Goal: Task Accomplishment & Management: Use online tool/utility

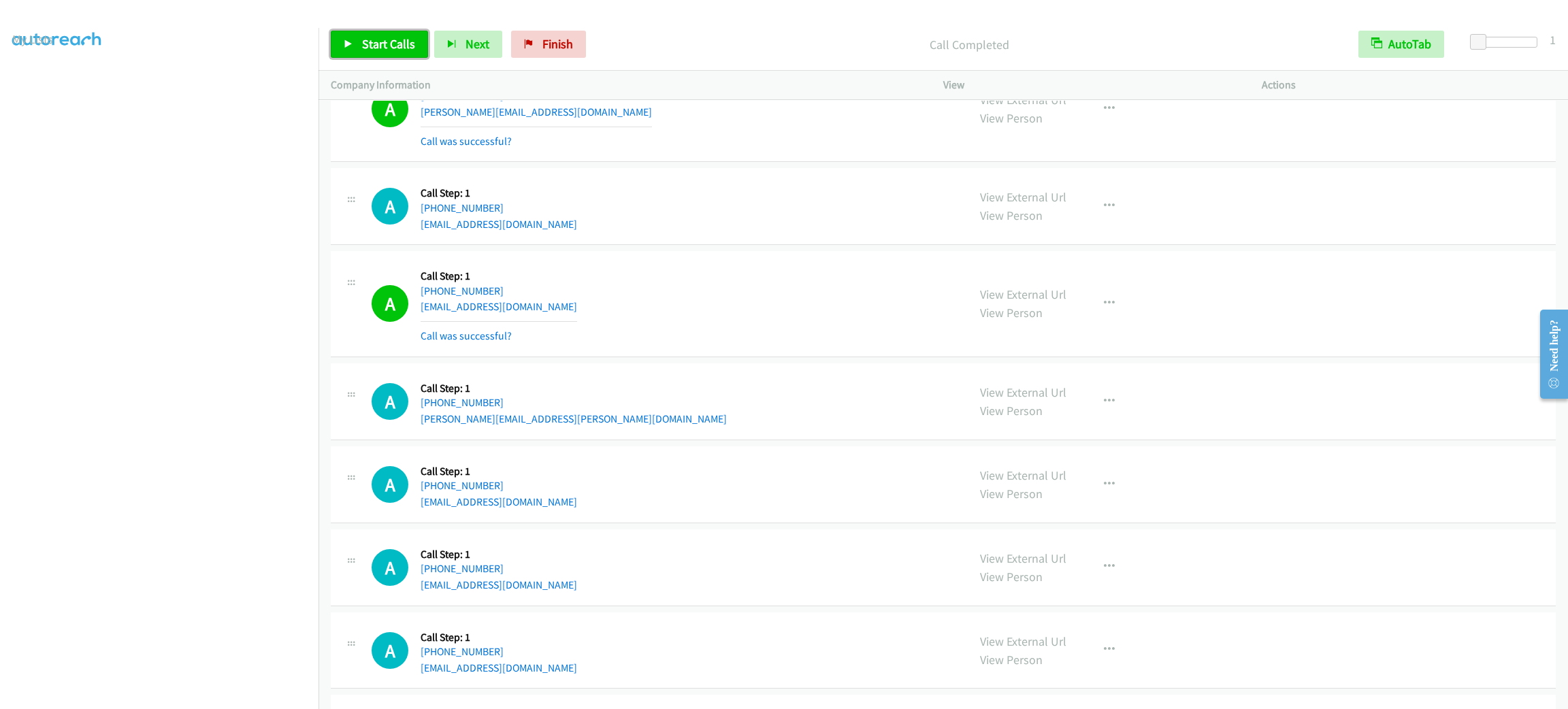
click at [379, 47] on span "Start Calls" at bounding box center [389, 44] width 53 height 16
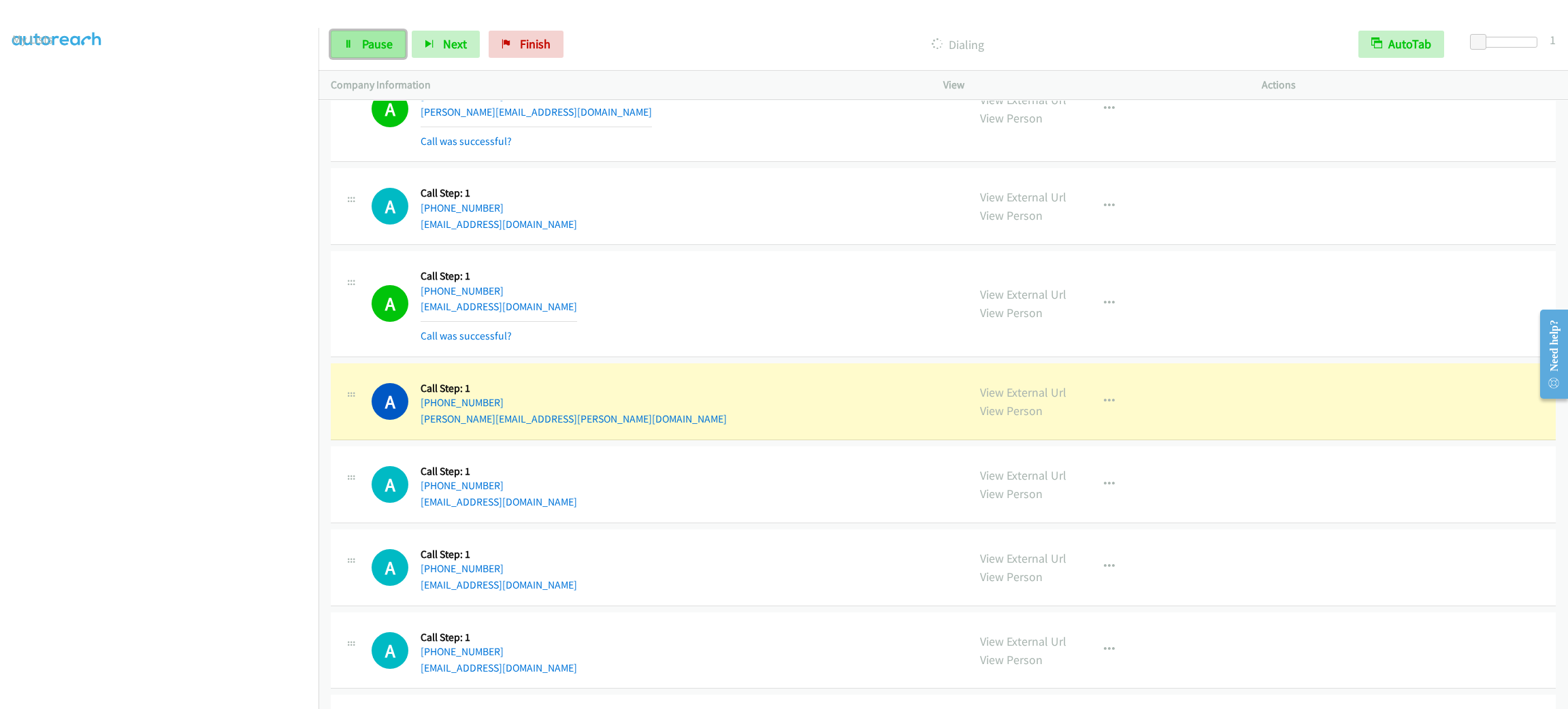
click at [377, 39] on span "Pause" at bounding box center [377, 44] width 30 height 16
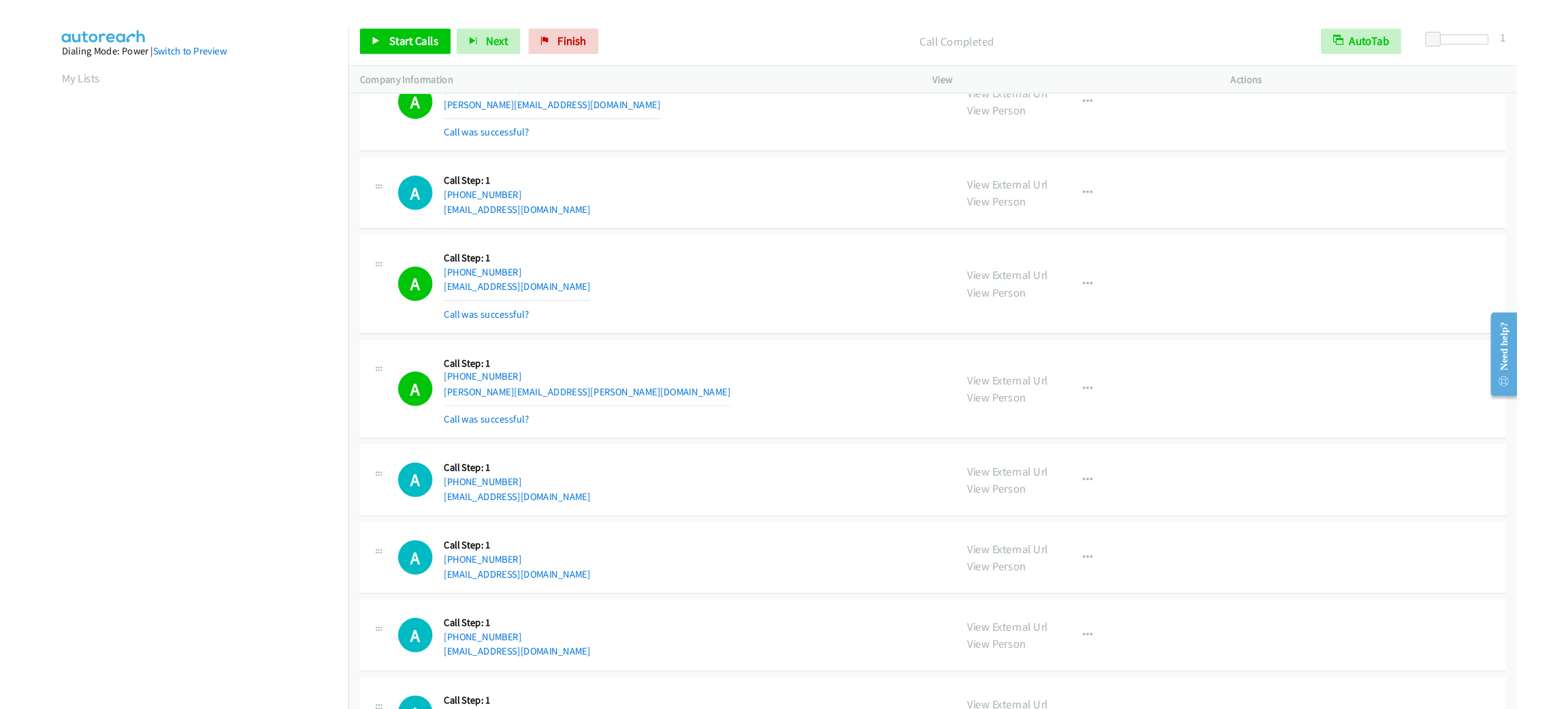
scroll to position [10, 0]
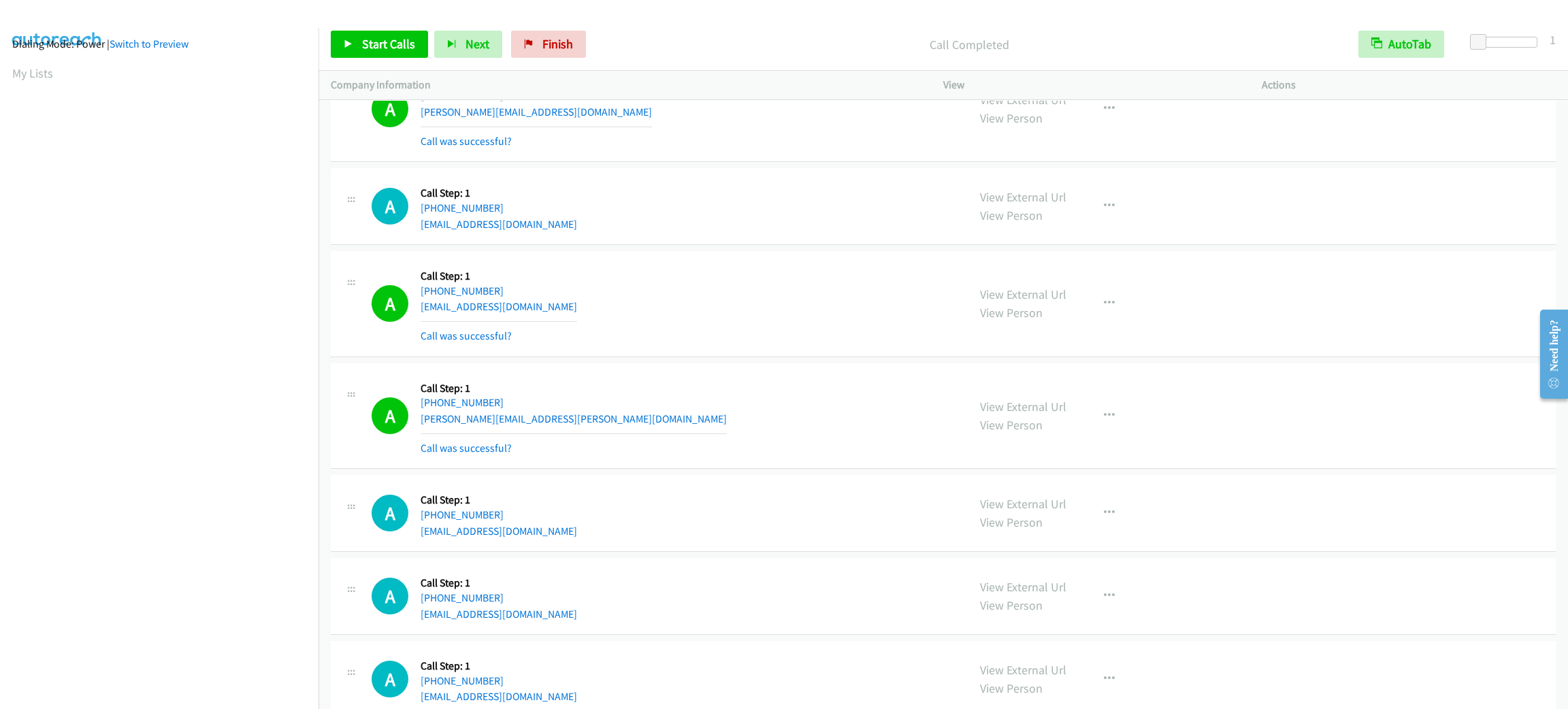
click at [399, 30] on div "Start Calls Pause Next Finish" at bounding box center [461, 44] width 262 height 28
click at [399, 47] on span "Start Calls" at bounding box center [389, 44] width 53 height 16
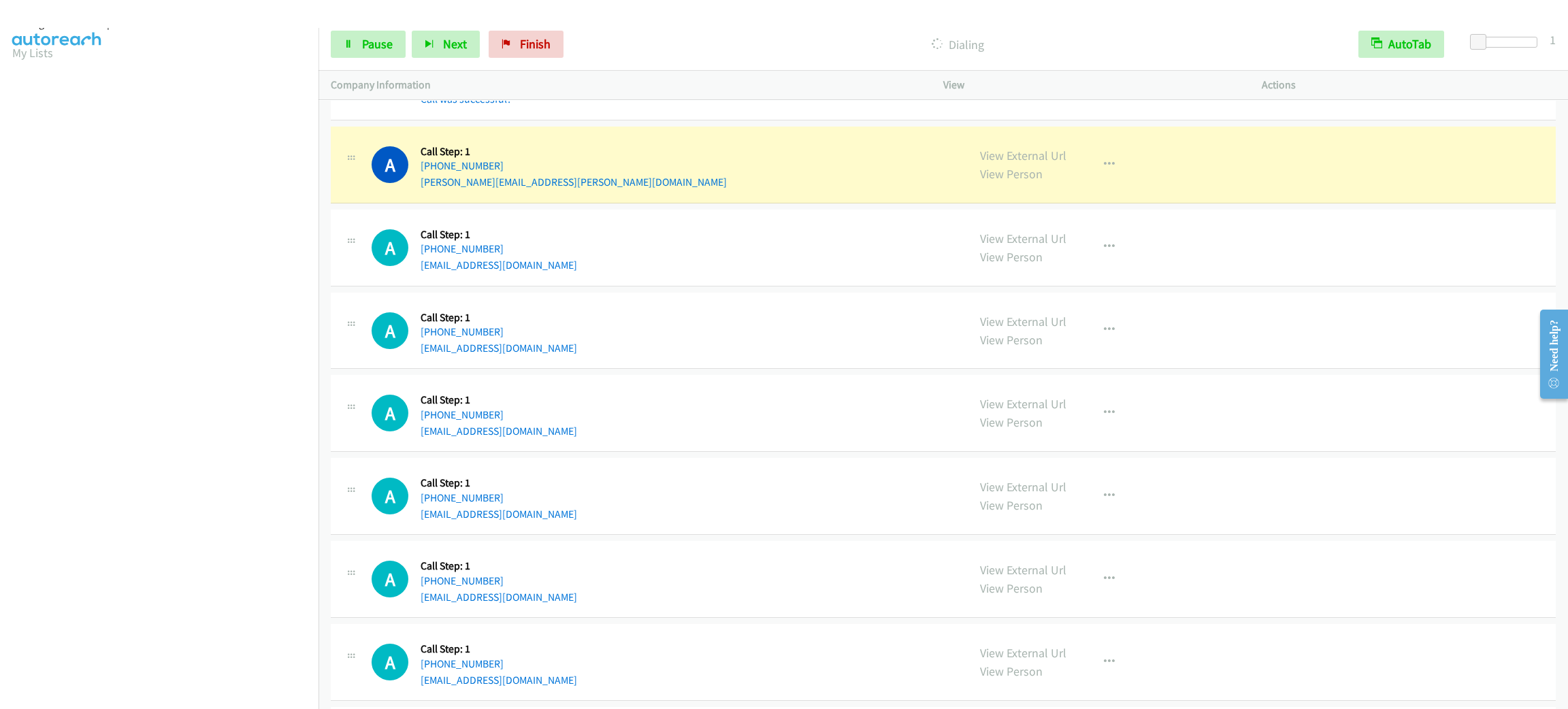
scroll to position [3550, 0]
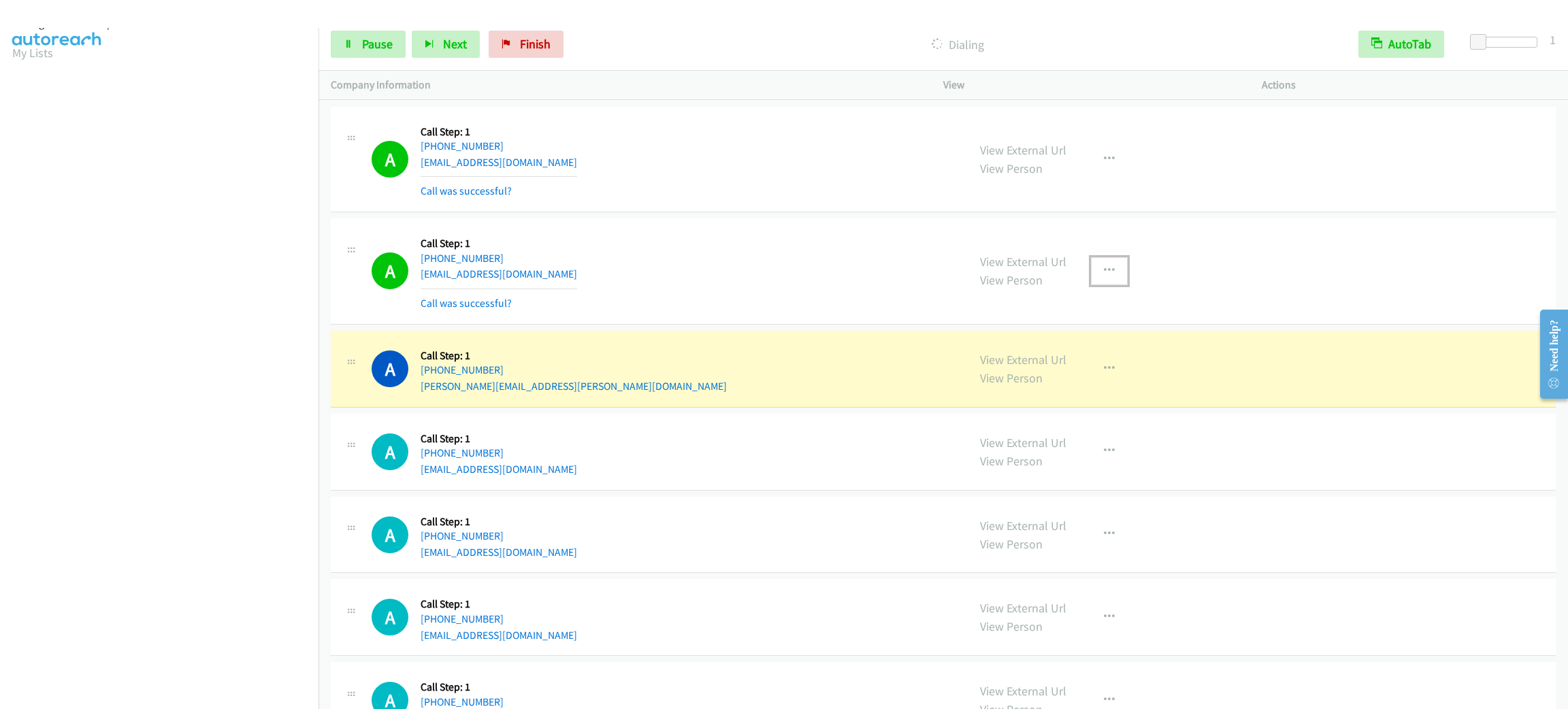
drag, startPoint x: 1107, startPoint y: 274, endPoint x: 1091, endPoint y: 345, distance: 72.8
click at [1107, 274] on button "button" at bounding box center [1109, 270] width 36 height 28
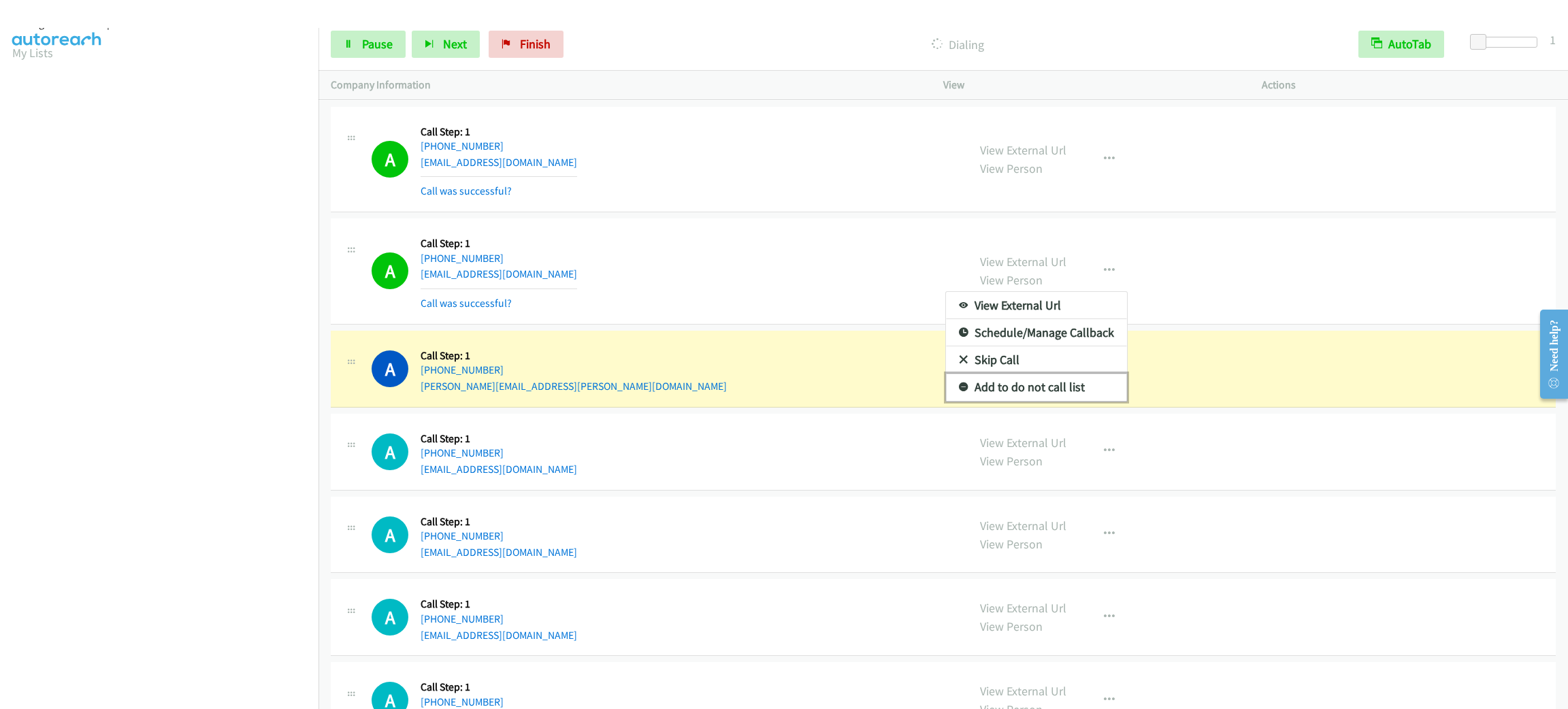
click at [1079, 390] on link "Add to do not call list" at bounding box center [1036, 387] width 181 height 28
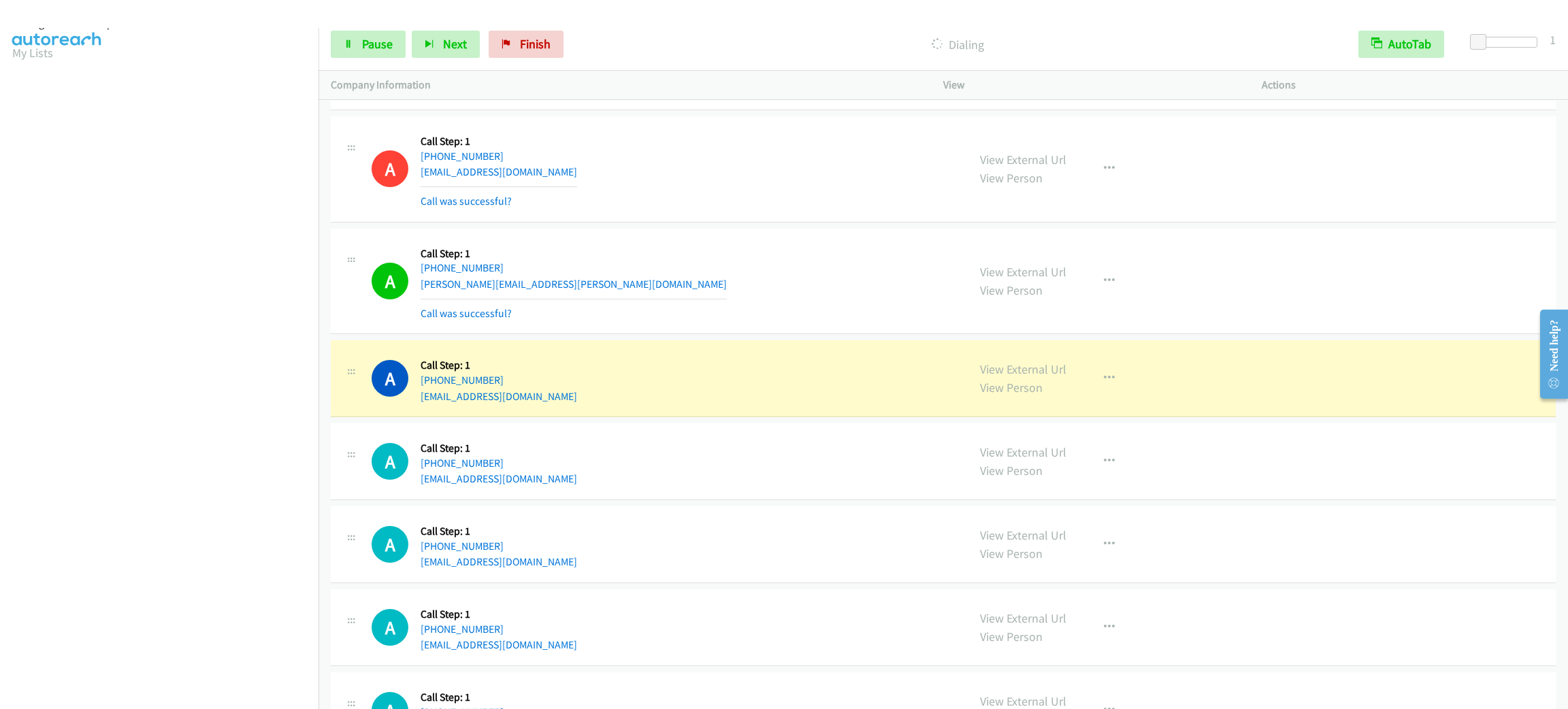
scroll to position [59, 0]
drag, startPoint x: 1095, startPoint y: 386, endPoint x: 1095, endPoint y: 393, distance: 7.0
click at [1104, 384] on icon "button" at bounding box center [1109, 378] width 11 height 11
click at [1088, 501] on link "Add to do not call list" at bounding box center [1036, 495] width 181 height 28
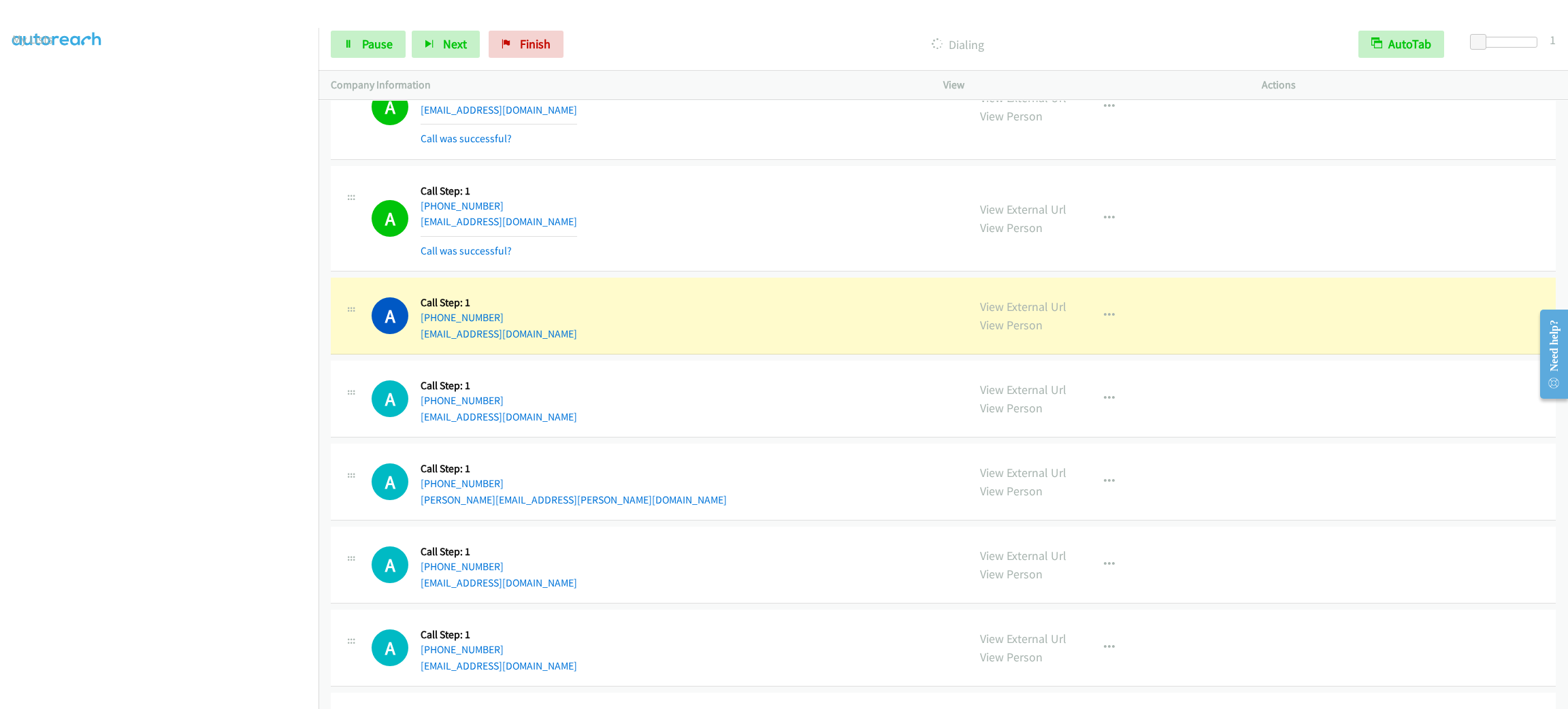
scroll to position [4366, 0]
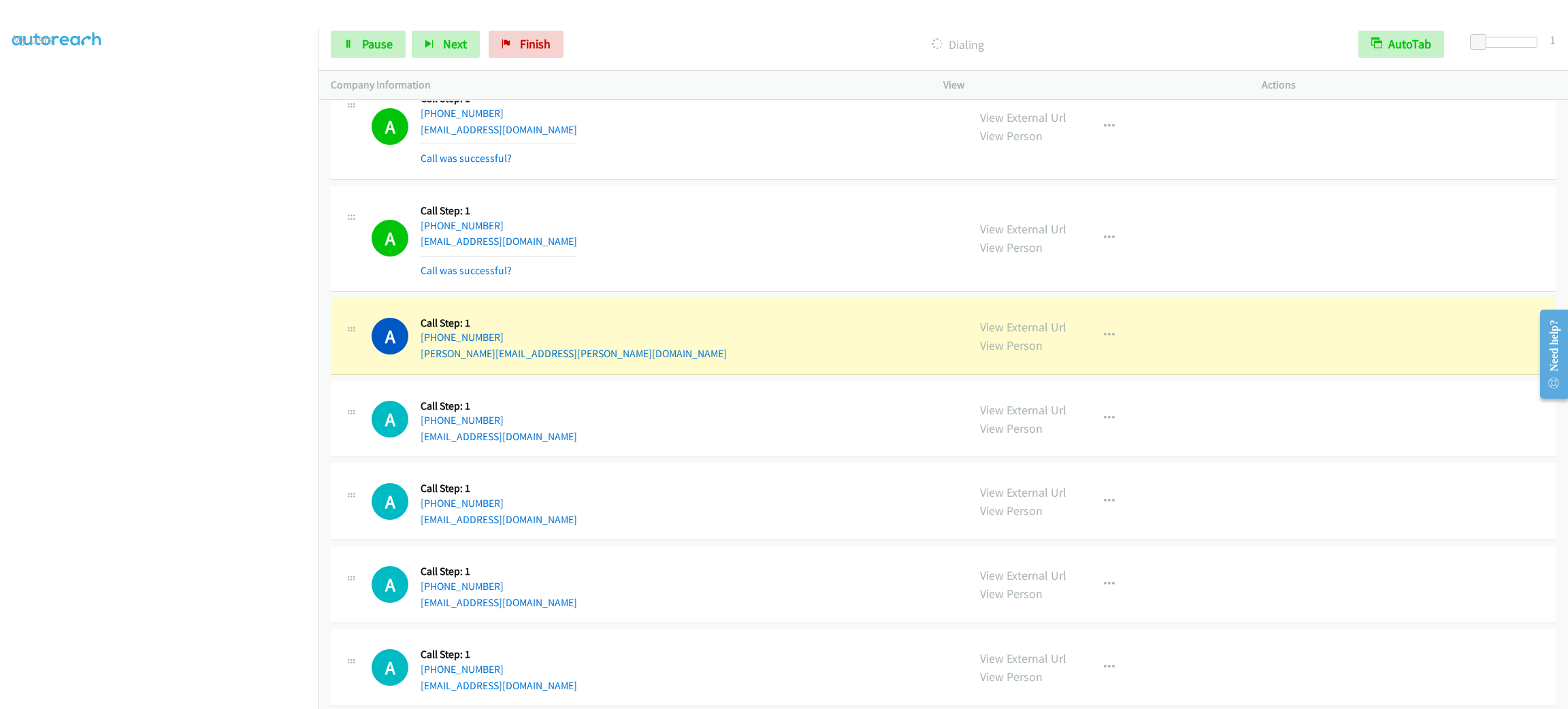
click at [383, 67] on div "Start Calls Pause Next Finish Dialing AutoTab AutoTab 1" at bounding box center [943, 44] width 1249 height 52
click at [383, 56] on link "Pause" at bounding box center [368, 44] width 75 height 28
drag, startPoint x: 484, startPoint y: 211, endPoint x: 418, endPoint y: 212, distance: 66.0
click at [418, 212] on div "A Callback Scheduled Call Step: 1 America/New_York [PHONE_NUMBER] [EMAIL_ADDRES…" at bounding box center [663, 238] width 583 height 81
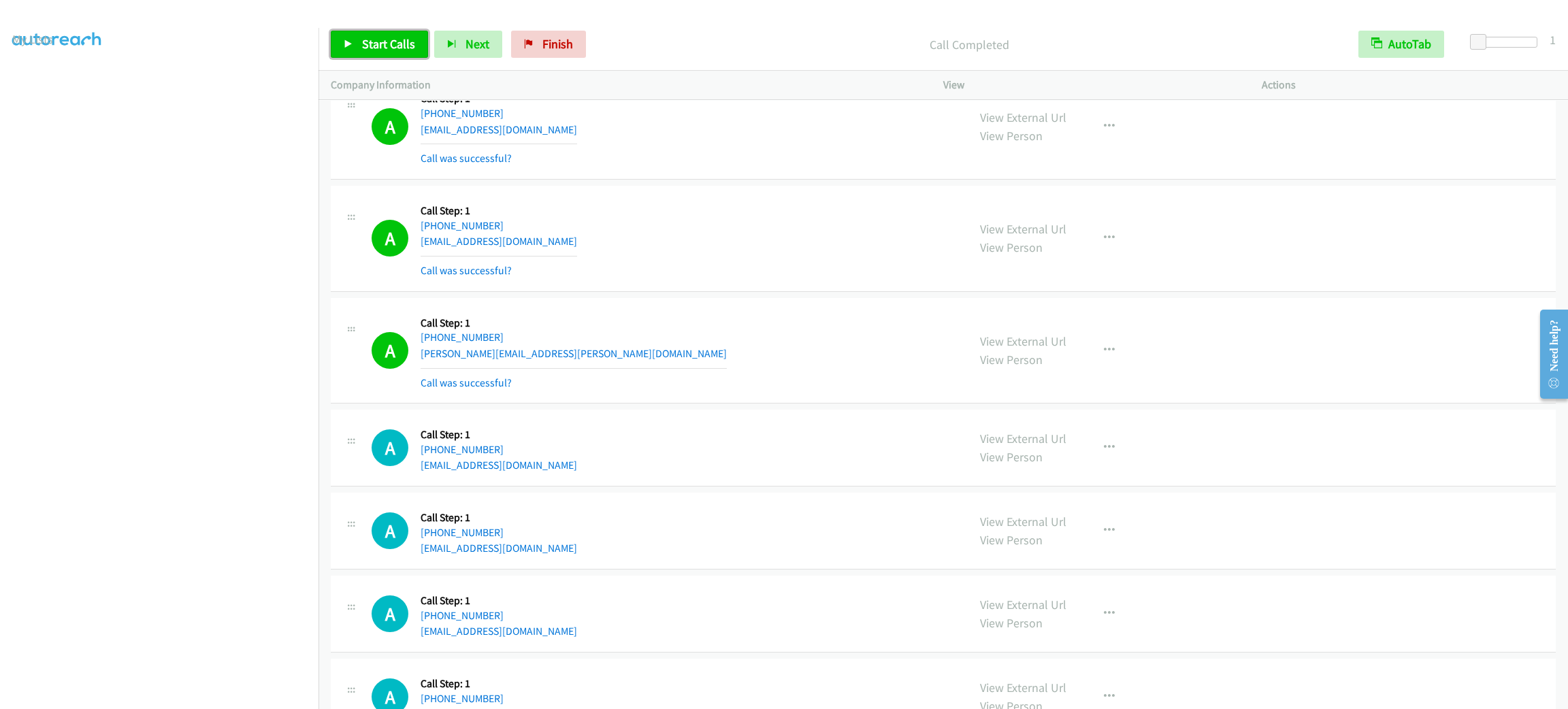
click at [398, 32] on link "Start Calls" at bounding box center [379, 44] width 97 height 28
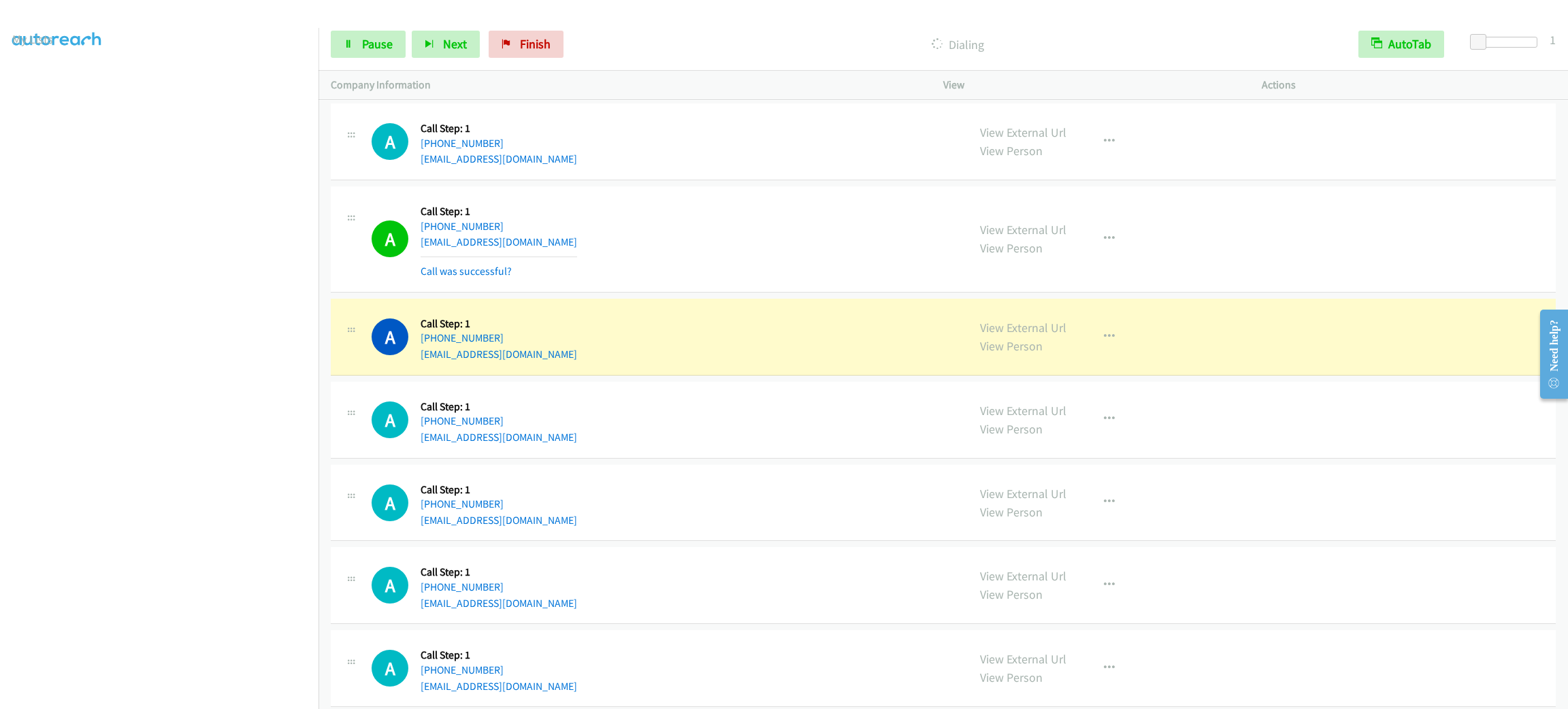
scroll to position [4774, 0]
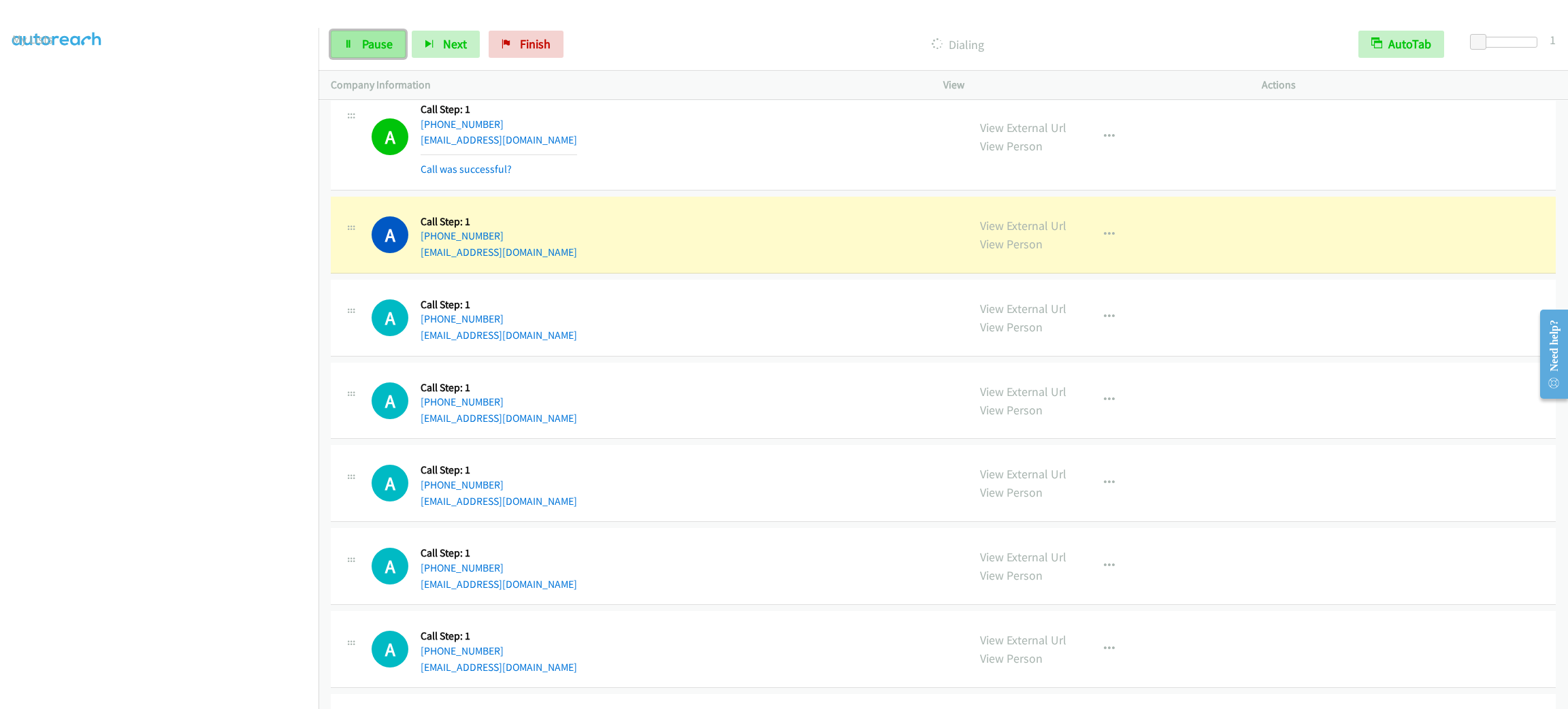
click at [377, 46] on span "Pause" at bounding box center [377, 44] width 30 height 16
click at [1091, 248] on button "button" at bounding box center [1109, 235] width 36 height 28
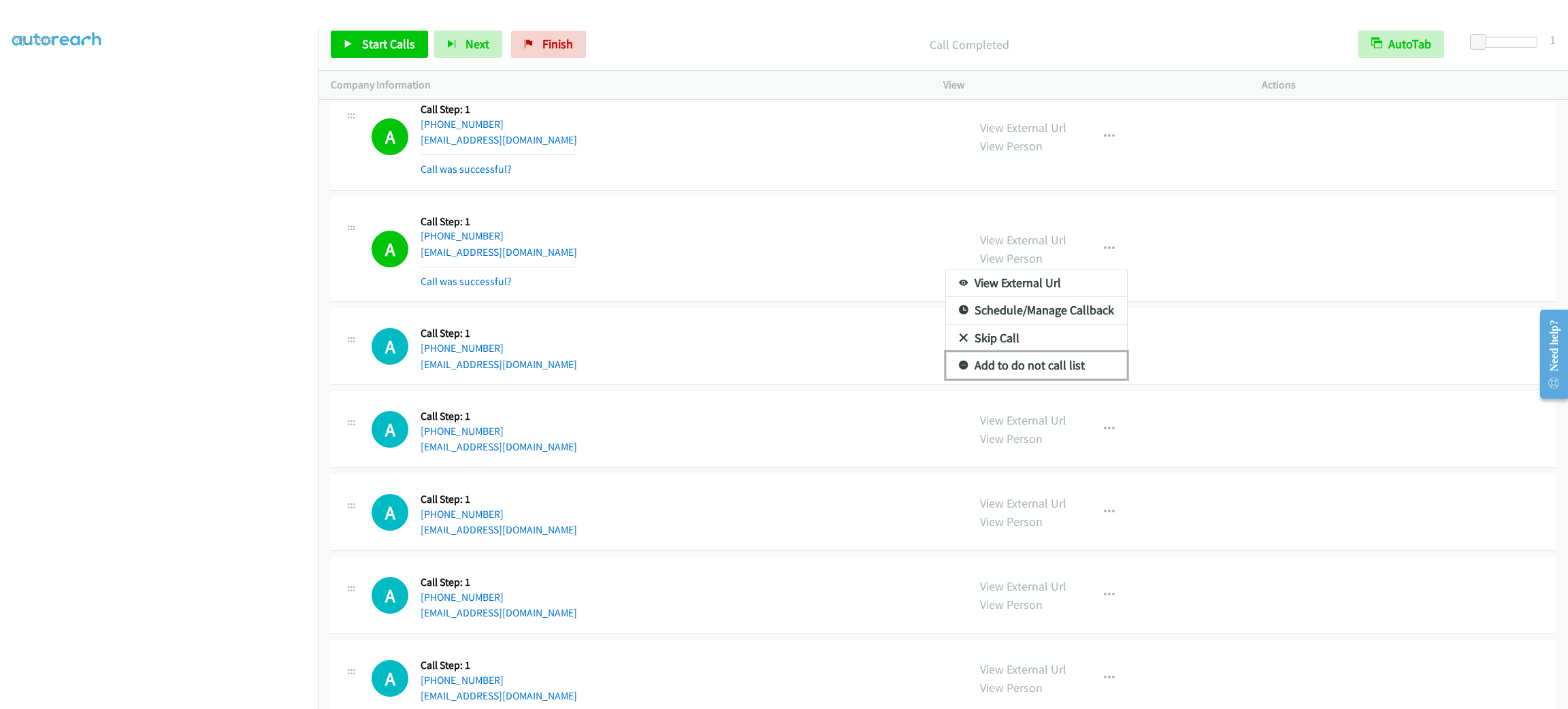
click at [1032, 379] on link "Add to do not call list" at bounding box center [1036, 366] width 181 height 28
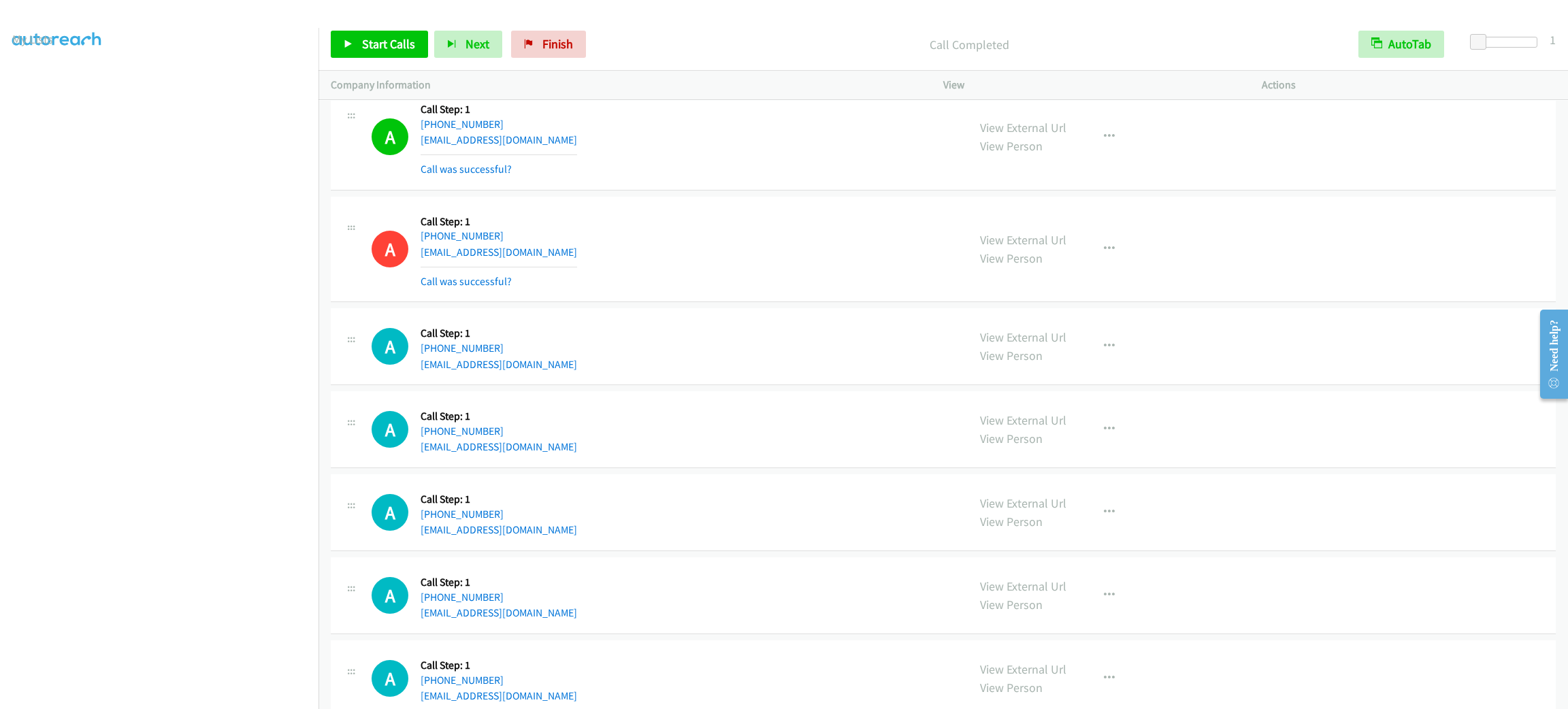
click at [746, 116] on div "A Callback Scheduled Call Step: 1 America/[GEOGRAPHIC_DATA] [PHONE_NUMBER] [EMA…" at bounding box center [663, 137] width 583 height 81
click at [1125, 133] on div "View External Url View Person View External Url Email Schedule/Manage Callback …" at bounding box center [1133, 137] width 331 height 81
click at [1109, 141] on button "button" at bounding box center [1109, 137] width 36 height 28
click at [1085, 256] on link "Add to do not call list" at bounding box center [1036, 253] width 181 height 28
drag, startPoint x: 770, startPoint y: 137, endPoint x: 799, endPoint y: 171, distance: 44.7
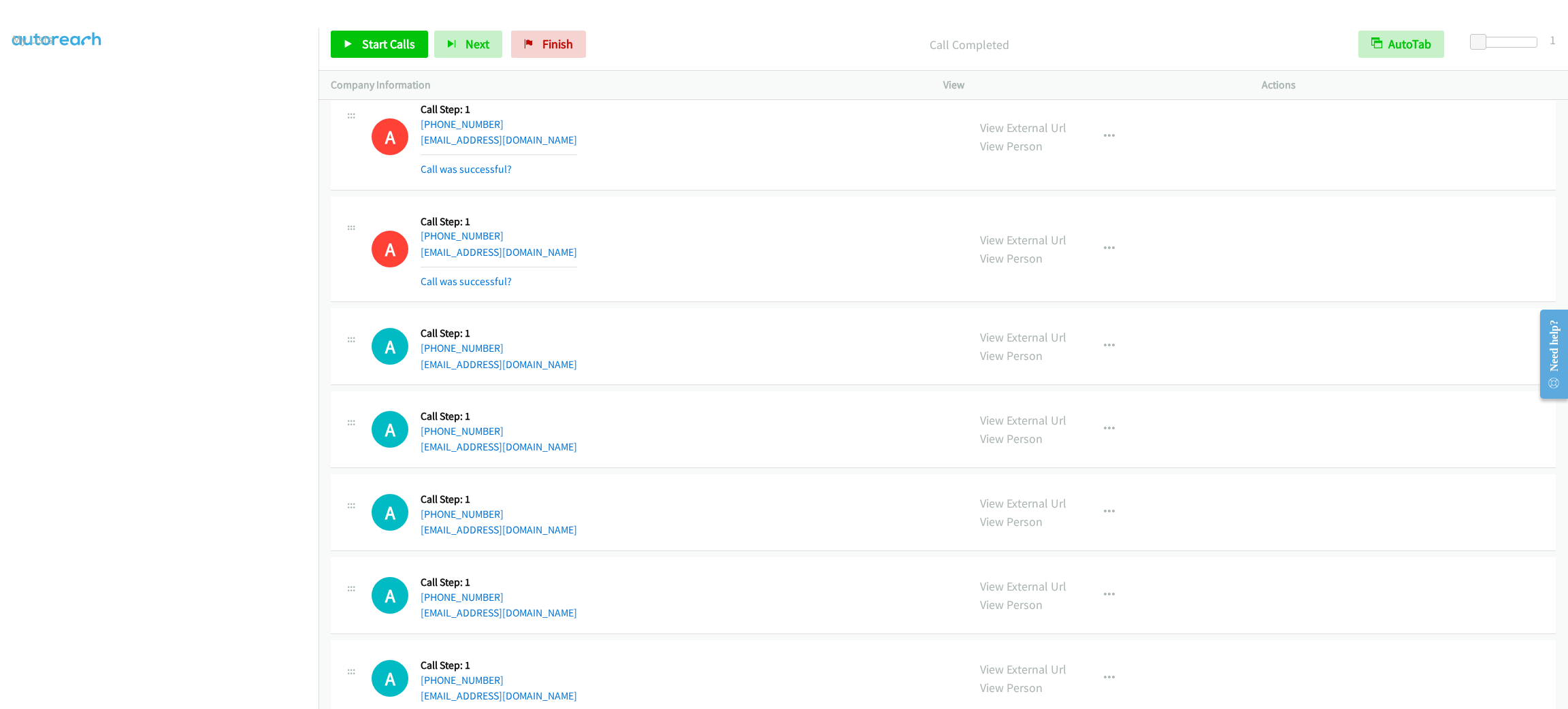
click at [762, 188] on div "A Callback Scheduled Call Step: 1 America/[GEOGRAPHIC_DATA] [PHONE_NUMBER] [EMA…" at bounding box center [942, 138] width 1225 height 106
click at [390, 47] on span "Start Calls" at bounding box center [389, 44] width 53 height 16
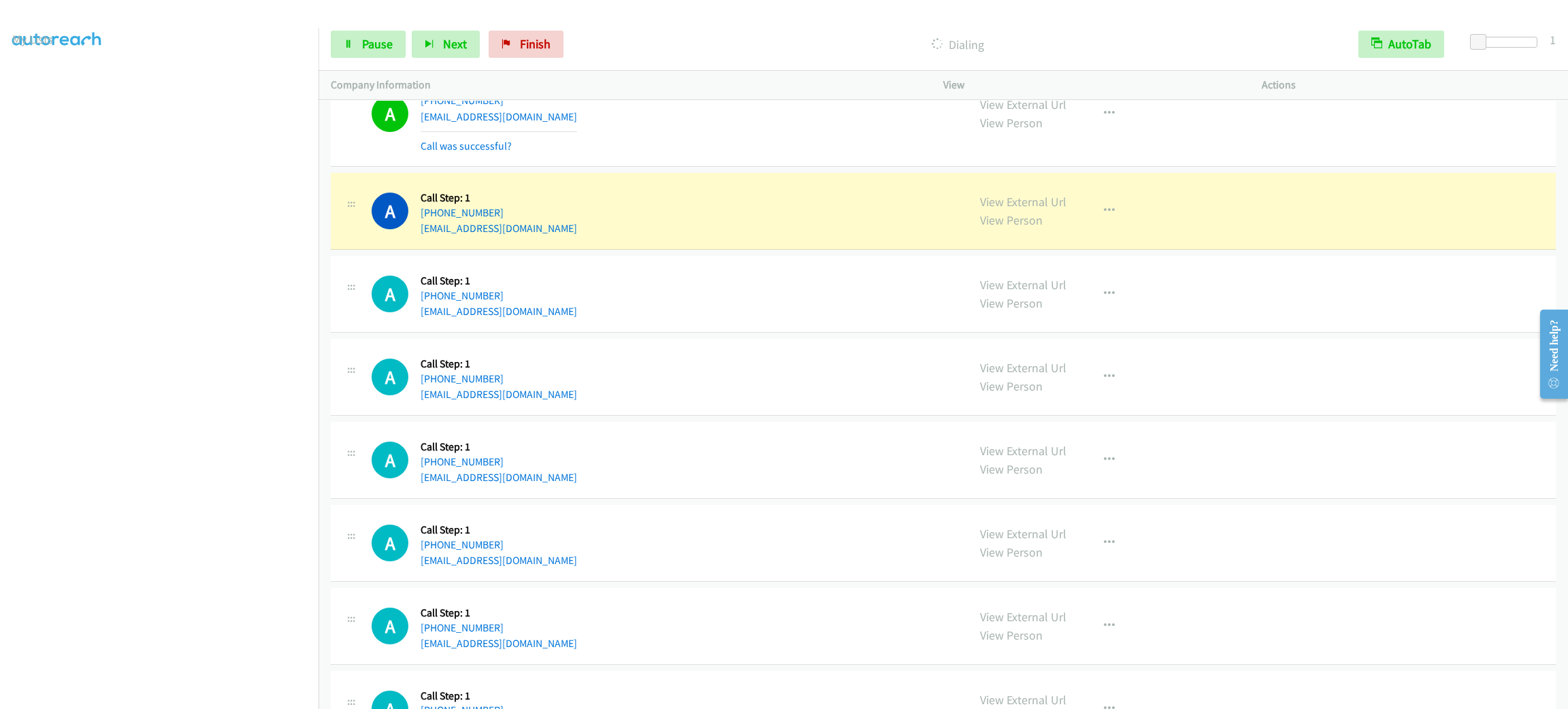
scroll to position [5795, 0]
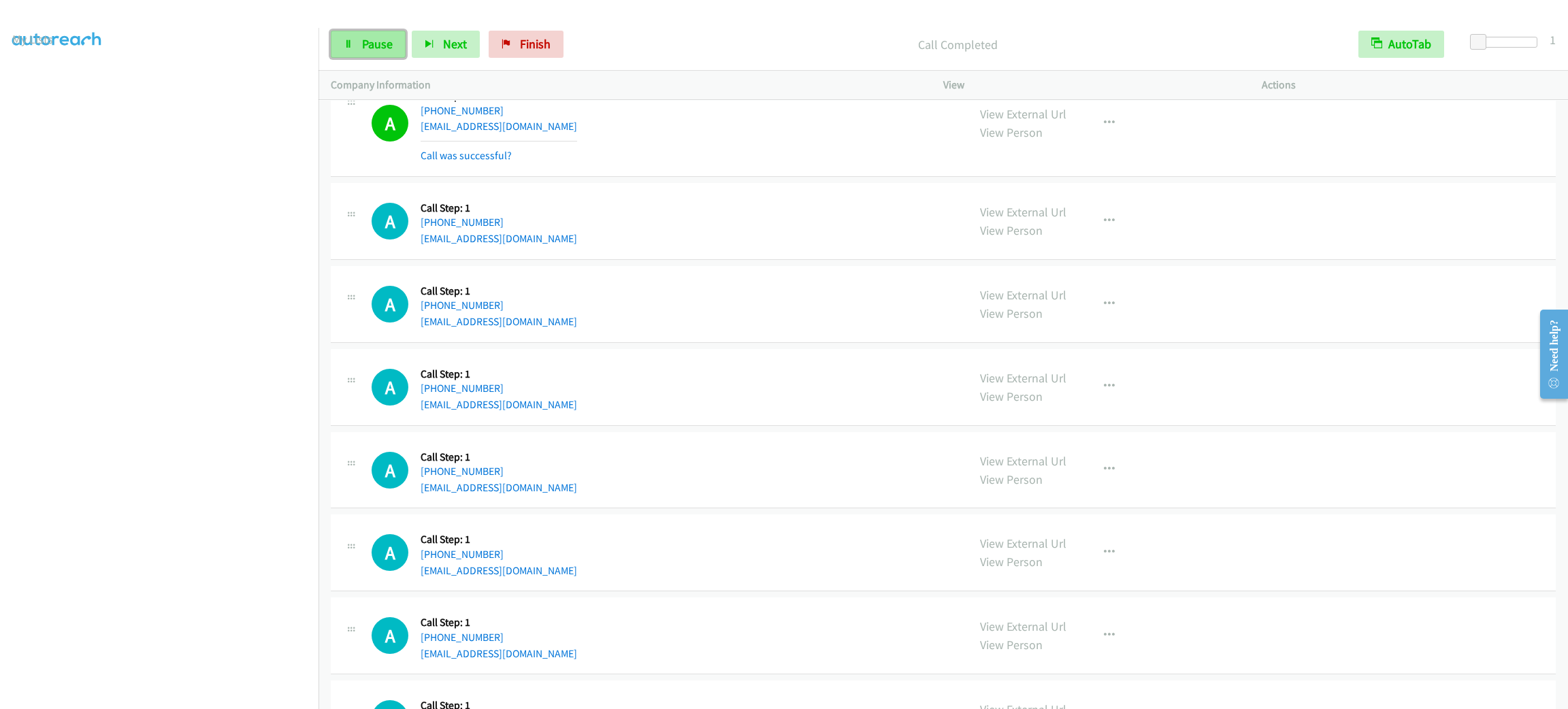
click at [389, 40] on span "Pause" at bounding box center [377, 44] width 30 height 16
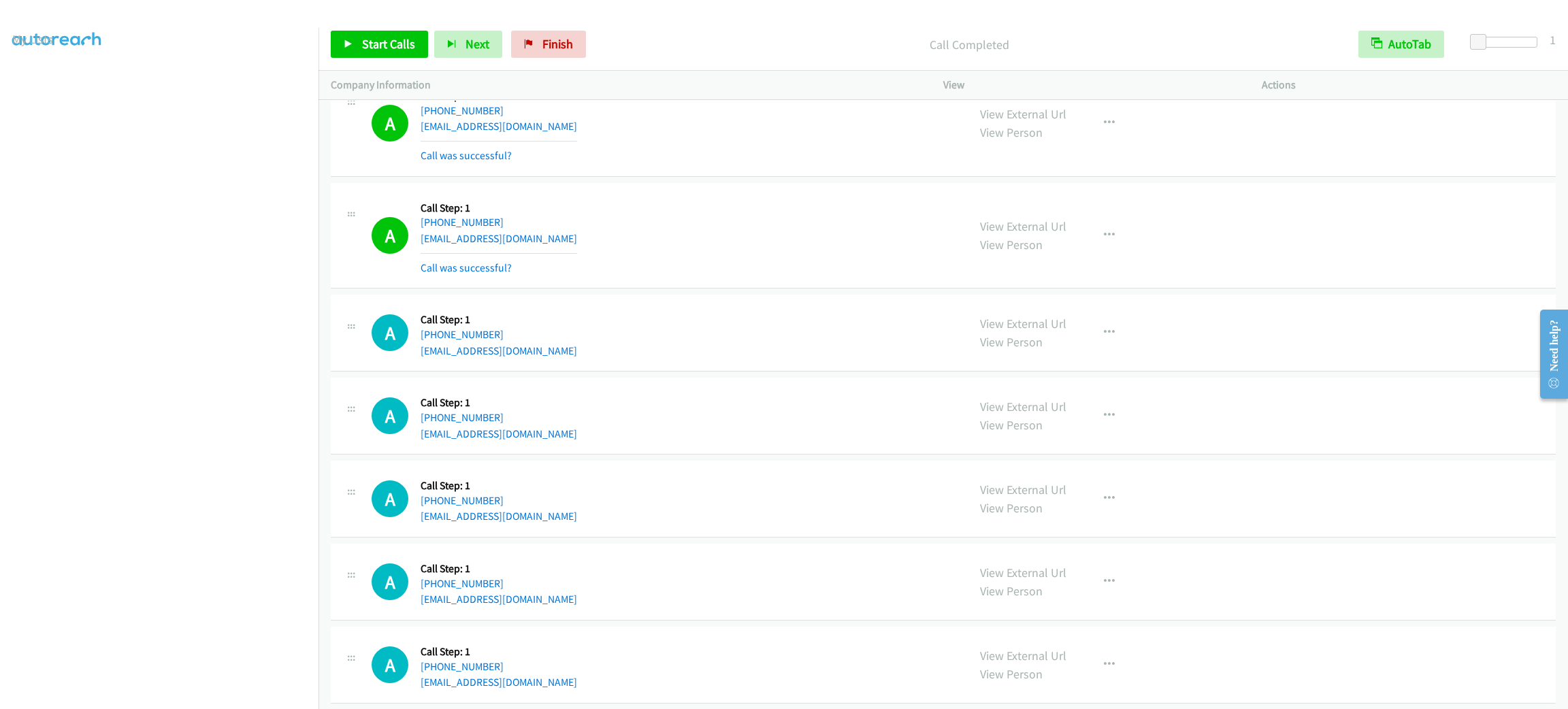
click at [873, 224] on div "A Callback Scheduled Call Step: 1 [GEOGRAPHIC_DATA]/[GEOGRAPHIC_DATA] [PHONE_NU…" at bounding box center [663, 236] width 583 height 81
click at [407, 55] on link "Start Calls" at bounding box center [379, 44] width 97 height 28
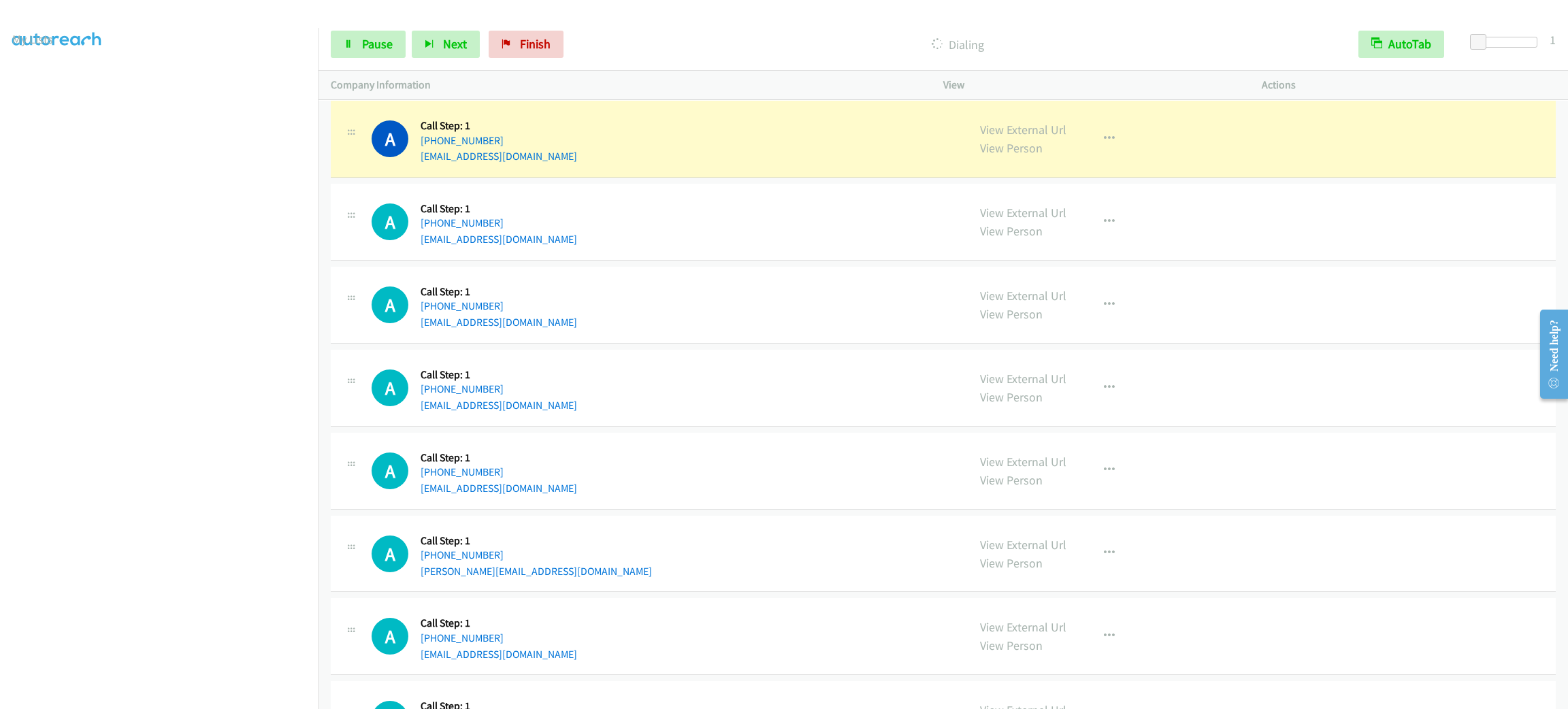
scroll to position [6191, 0]
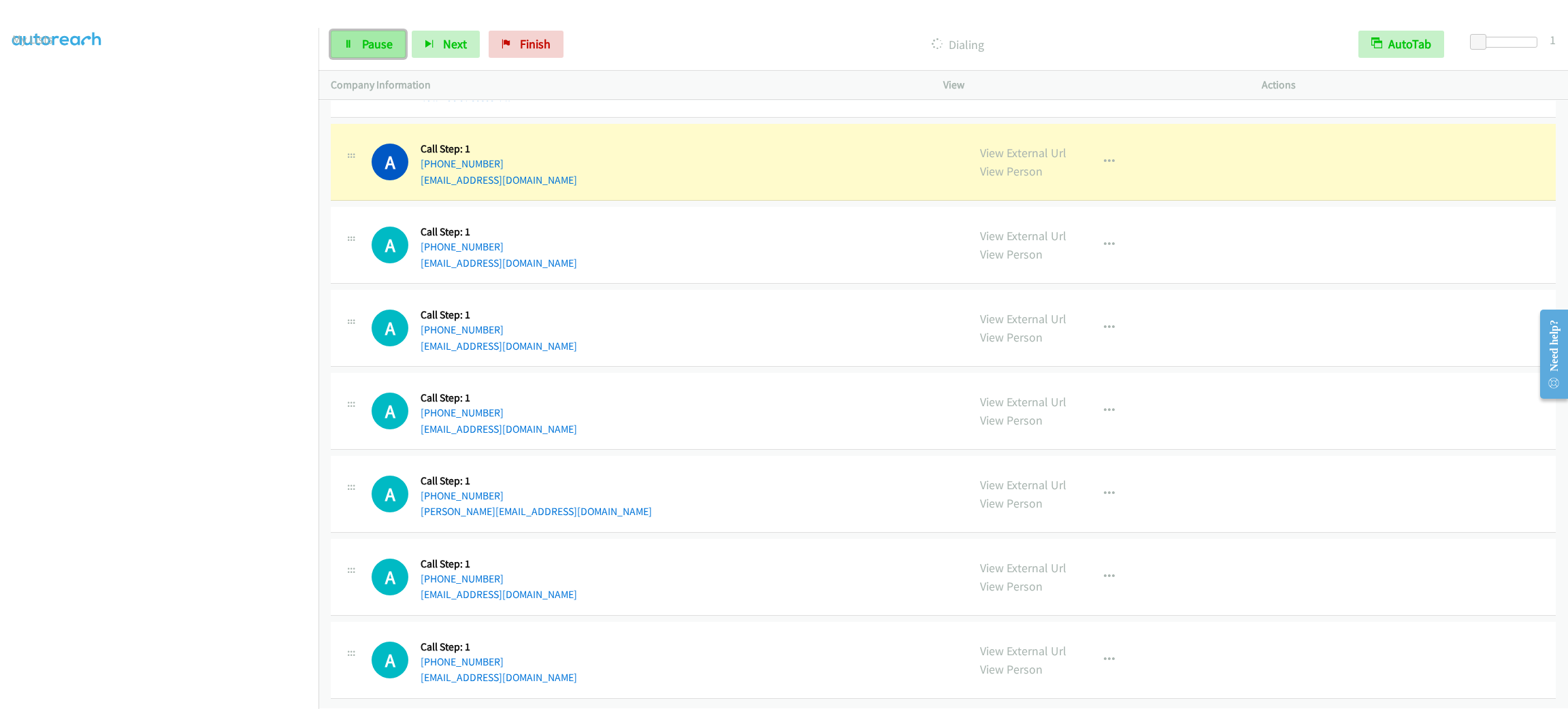
click at [394, 43] on link "Pause" at bounding box center [368, 44] width 75 height 28
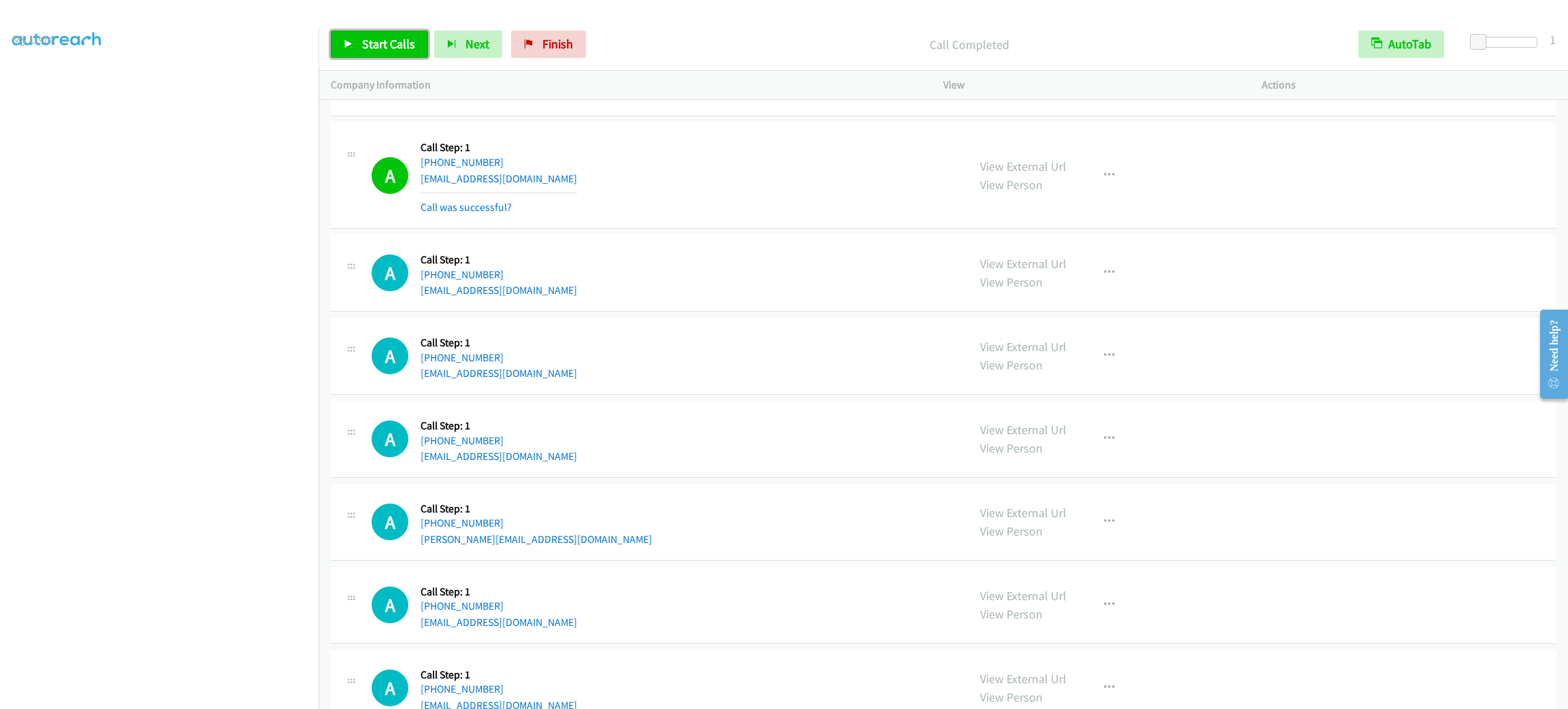
click at [392, 48] on span "Start Calls" at bounding box center [389, 44] width 53 height 16
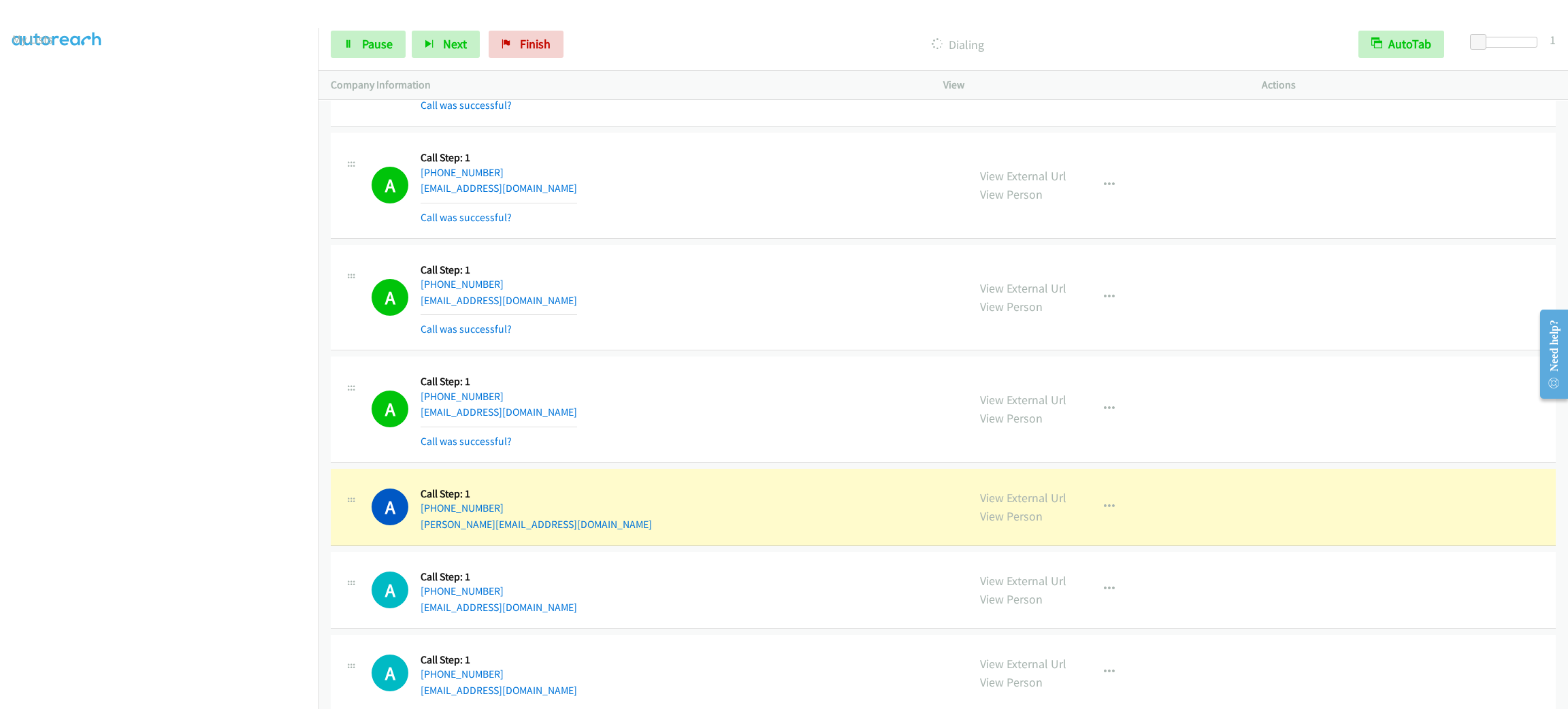
scroll to position [59, 3]
click at [365, 46] on span "Pause" at bounding box center [377, 44] width 30 height 16
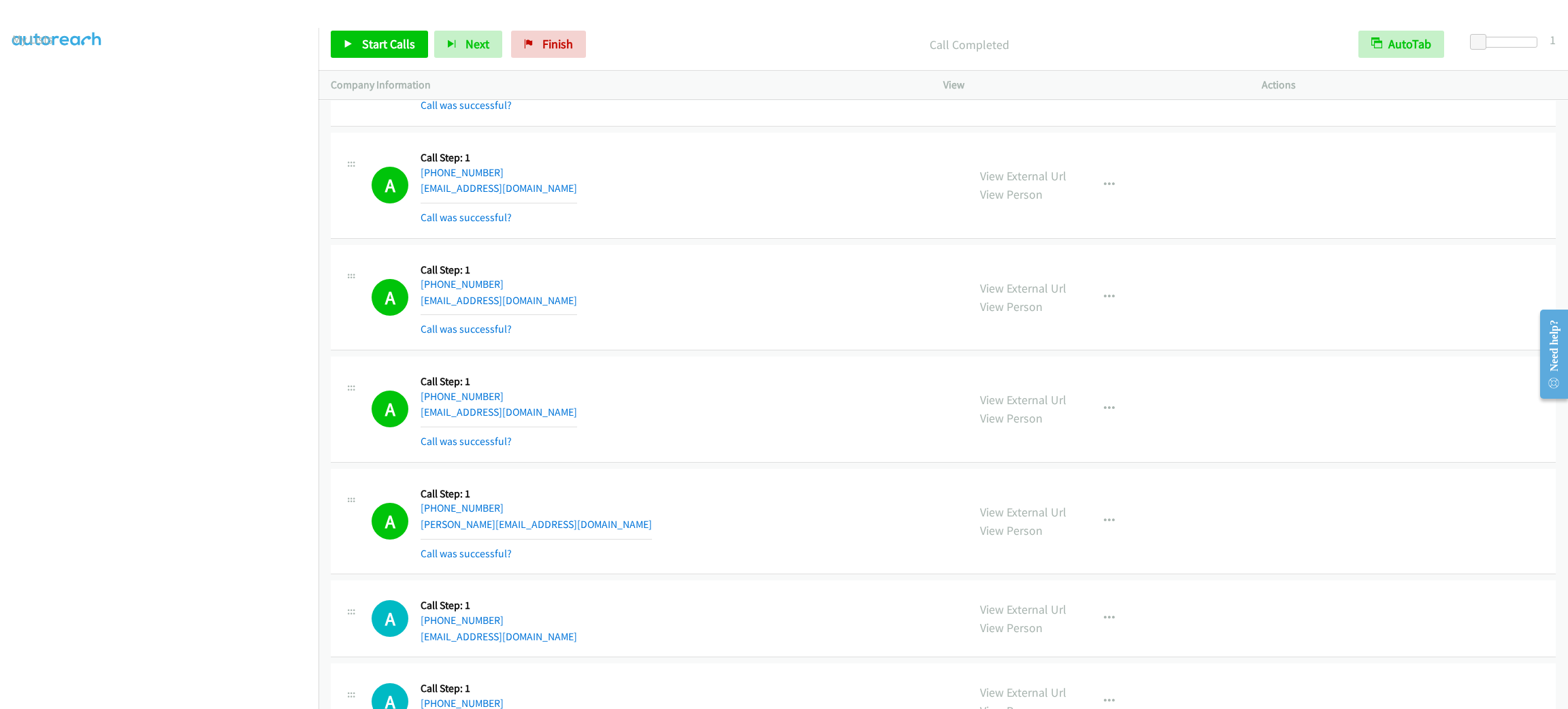
scroll to position [6497, 0]
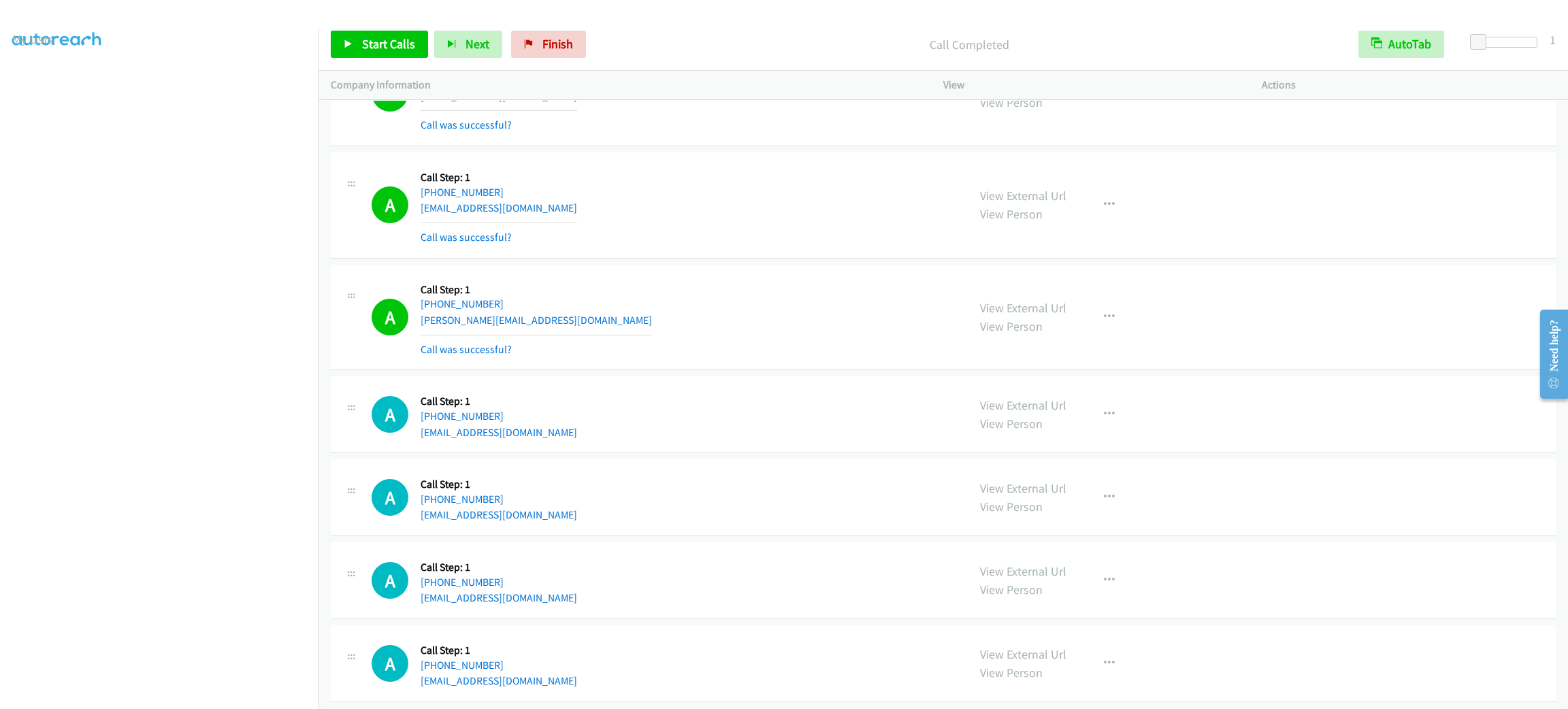
click at [846, 202] on div "A Callback Scheduled Call Step: 1 America/New_York [PHONE_NUMBER] [EMAIL_ADDRES…" at bounding box center [663, 205] width 583 height 81
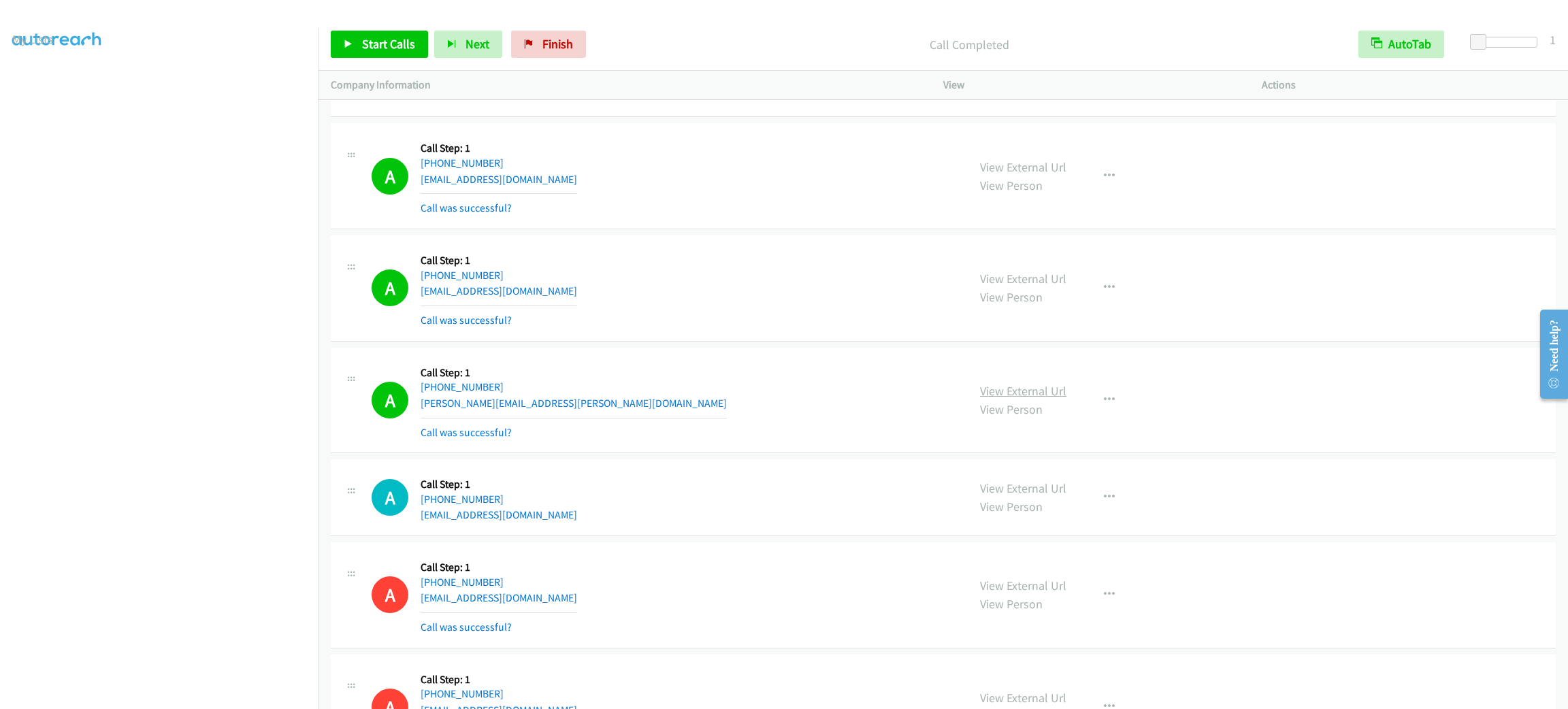
click at [1012, 398] on link "View External Url" at bounding box center [1023, 390] width 87 height 16
click at [1104, 405] on icon "button" at bounding box center [1109, 399] width 11 height 11
click at [1088, 517] on link "Add to do not call list" at bounding box center [1036, 516] width 181 height 28
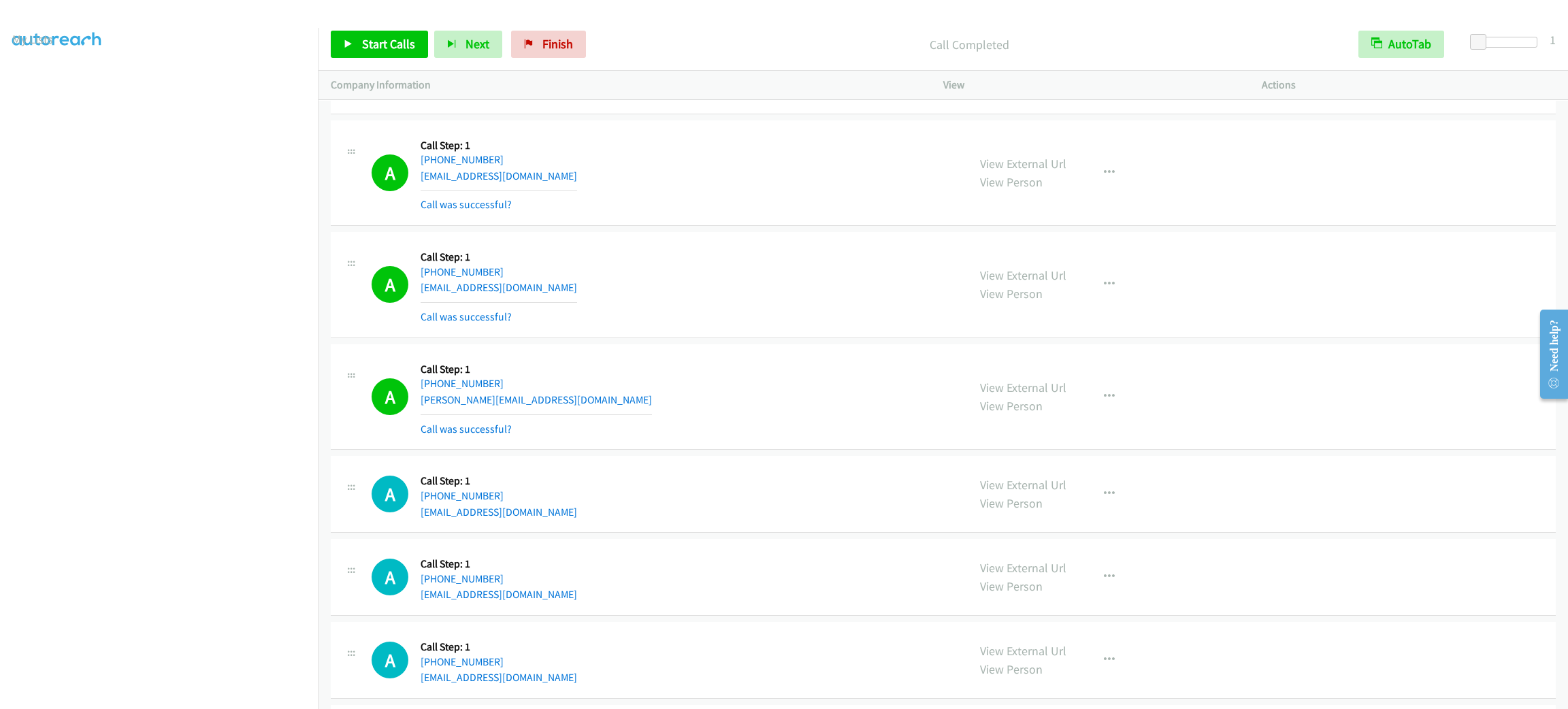
scroll to position [6622, 0]
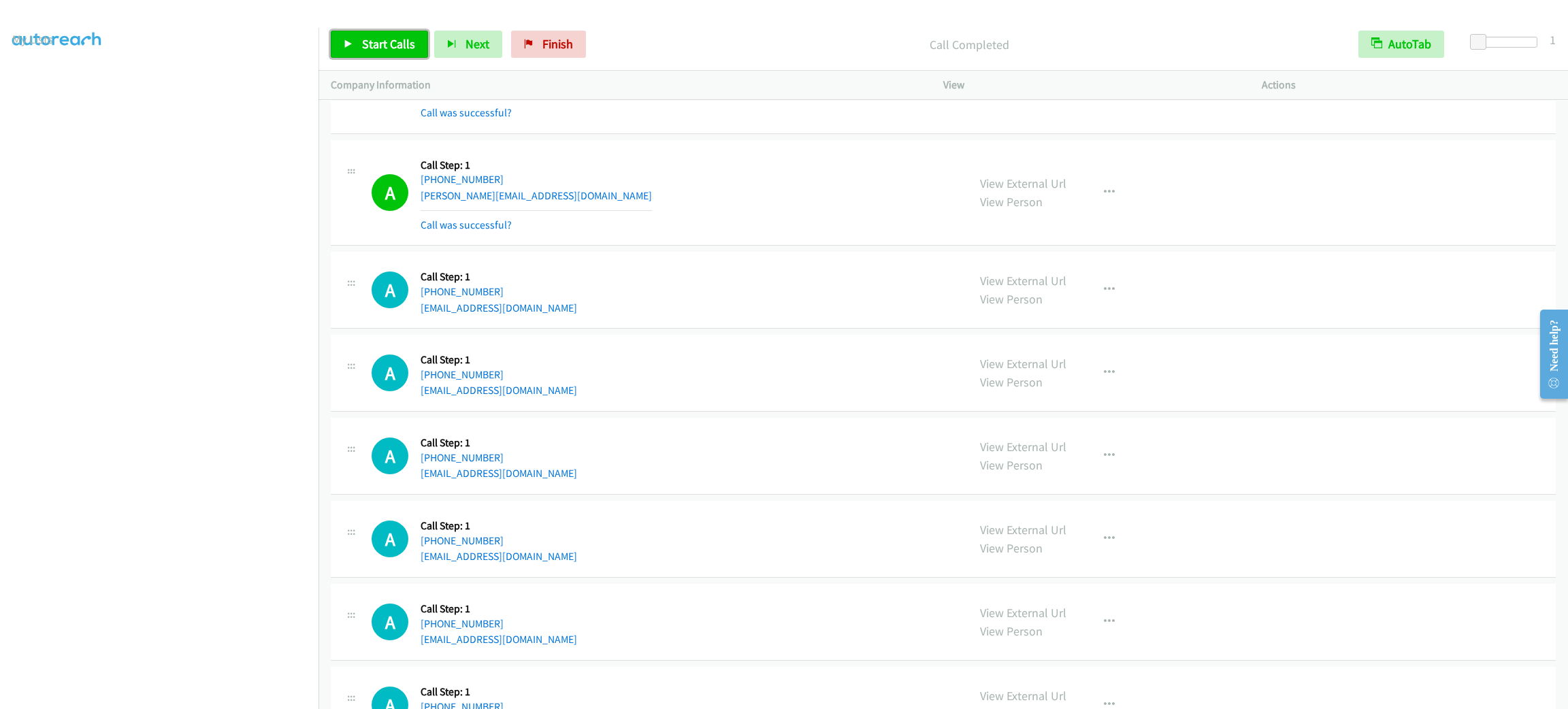
click at [398, 38] on span "Start Calls" at bounding box center [389, 44] width 53 height 16
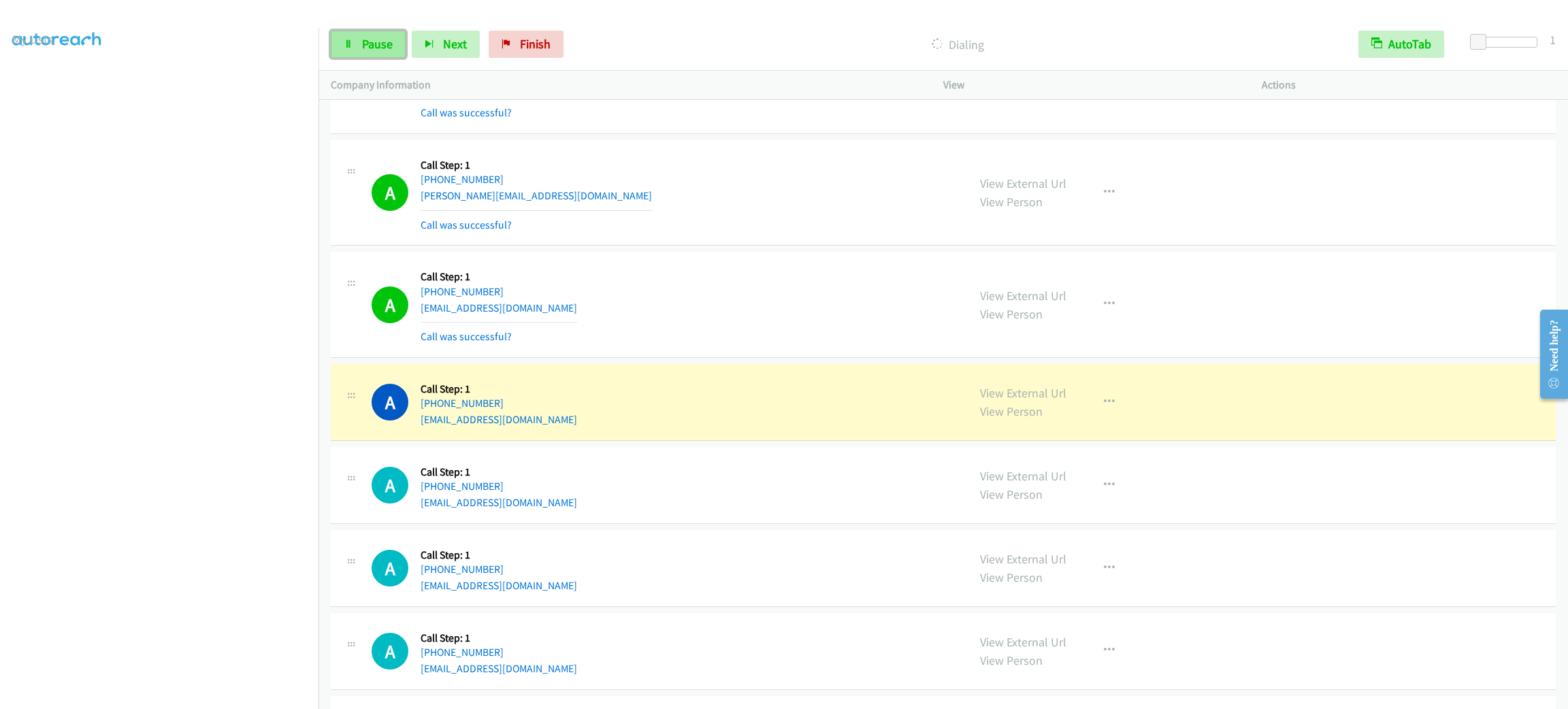
click at [377, 42] on span "Pause" at bounding box center [377, 44] width 30 height 16
click at [357, 43] on link "Start Calls" at bounding box center [379, 44] width 97 height 28
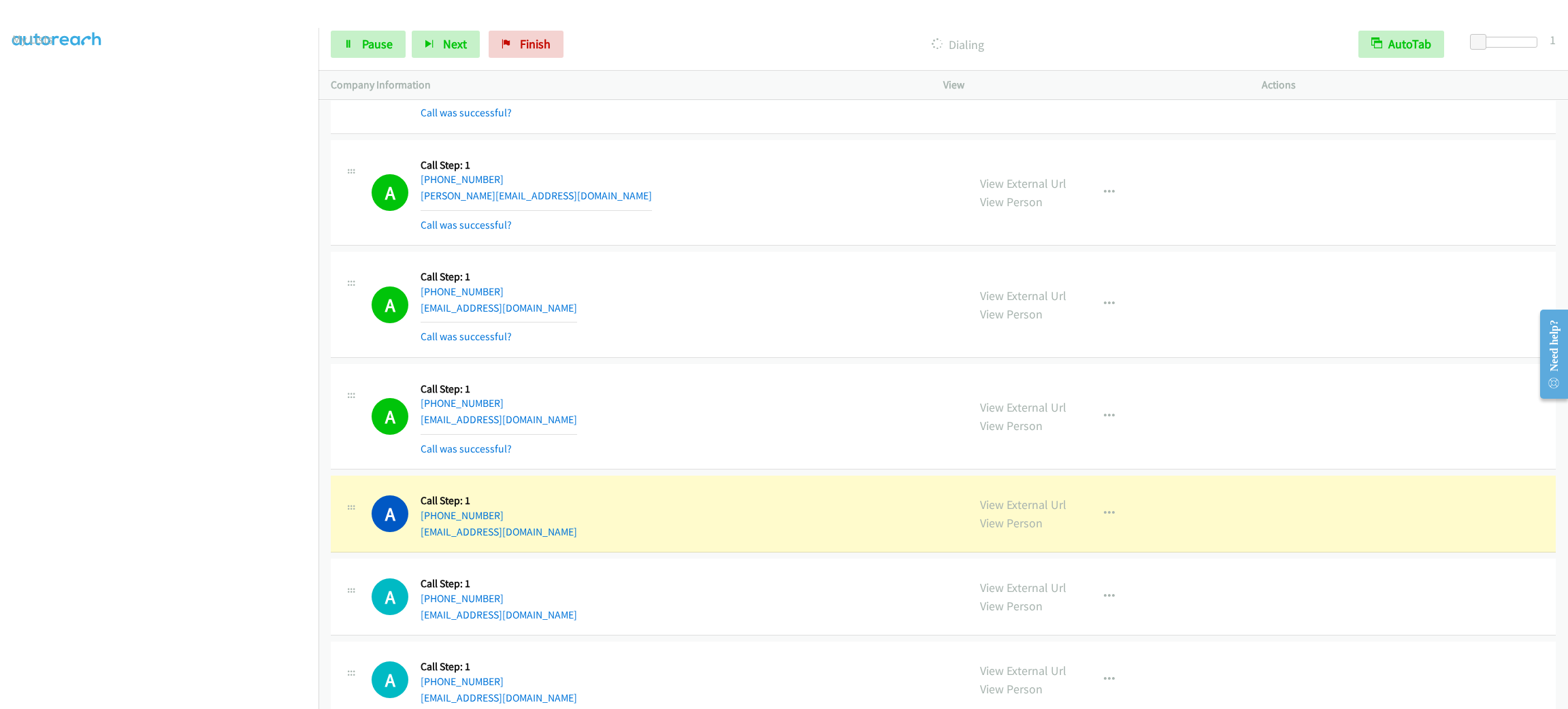
click at [736, 116] on div "A Callback Scheduled Call Step: 1 America/New_York [PHONE_NUMBER] [EMAIL_ADDRES…" at bounding box center [663, 81] width 583 height 81
click at [1091, 195] on button "button" at bounding box center [1109, 193] width 36 height 28
click at [1078, 321] on link "Add to do not call list" at bounding box center [1036, 309] width 181 height 28
click at [392, 58] on div "Start Calls Pause Next Finish Dialing AutoTab AutoTab 1" at bounding box center [943, 44] width 1249 height 52
click at [385, 39] on span "Pause" at bounding box center [377, 44] width 30 height 16
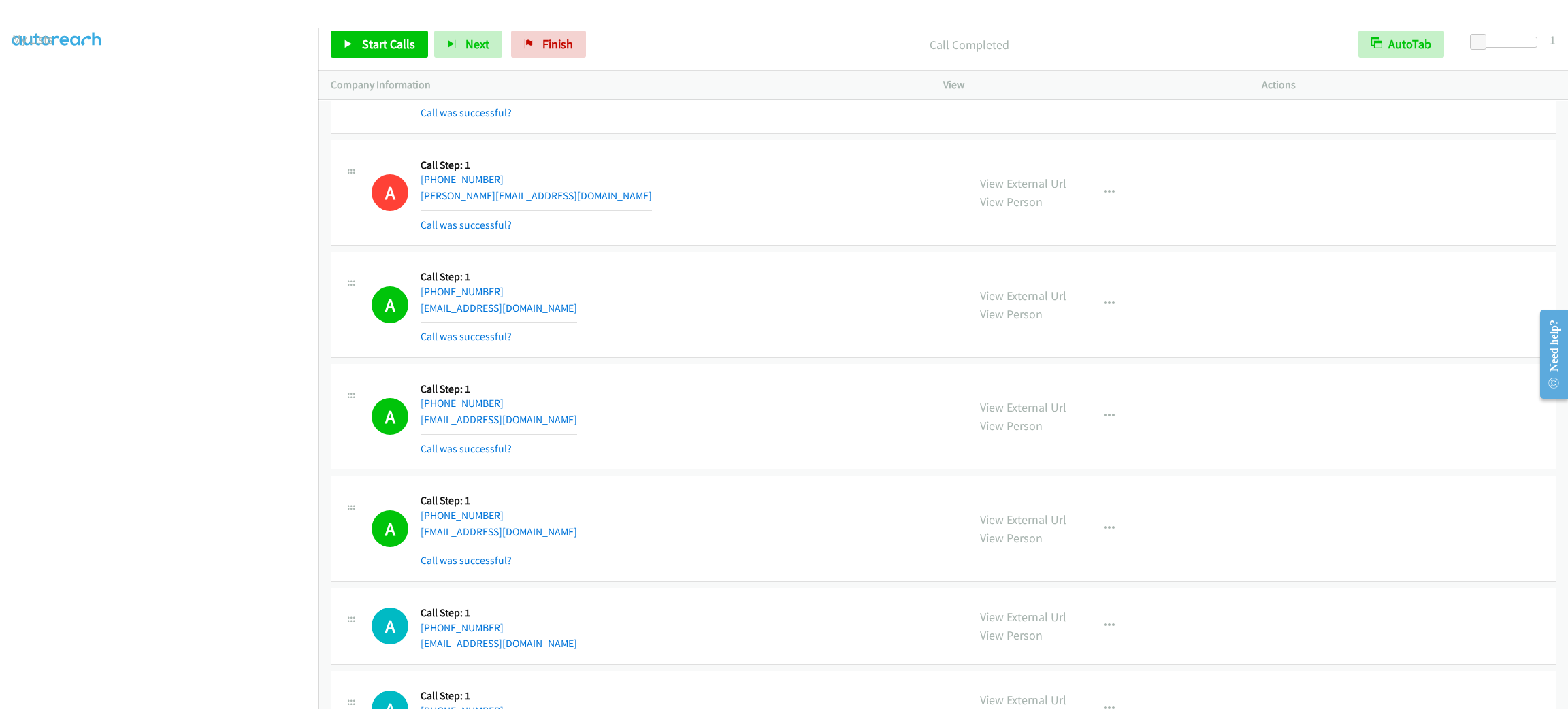
click at [831, 218] on div "A Callback Scheduled Call Step: 1 America/New_York [PHONE_NUMBER] [PERSON_NAME]…" at bounding box center [663, 193] width 583 height 81
click at [403, 46] on span "Start Calls" at bounding box center [389, 44] width 53 height 16
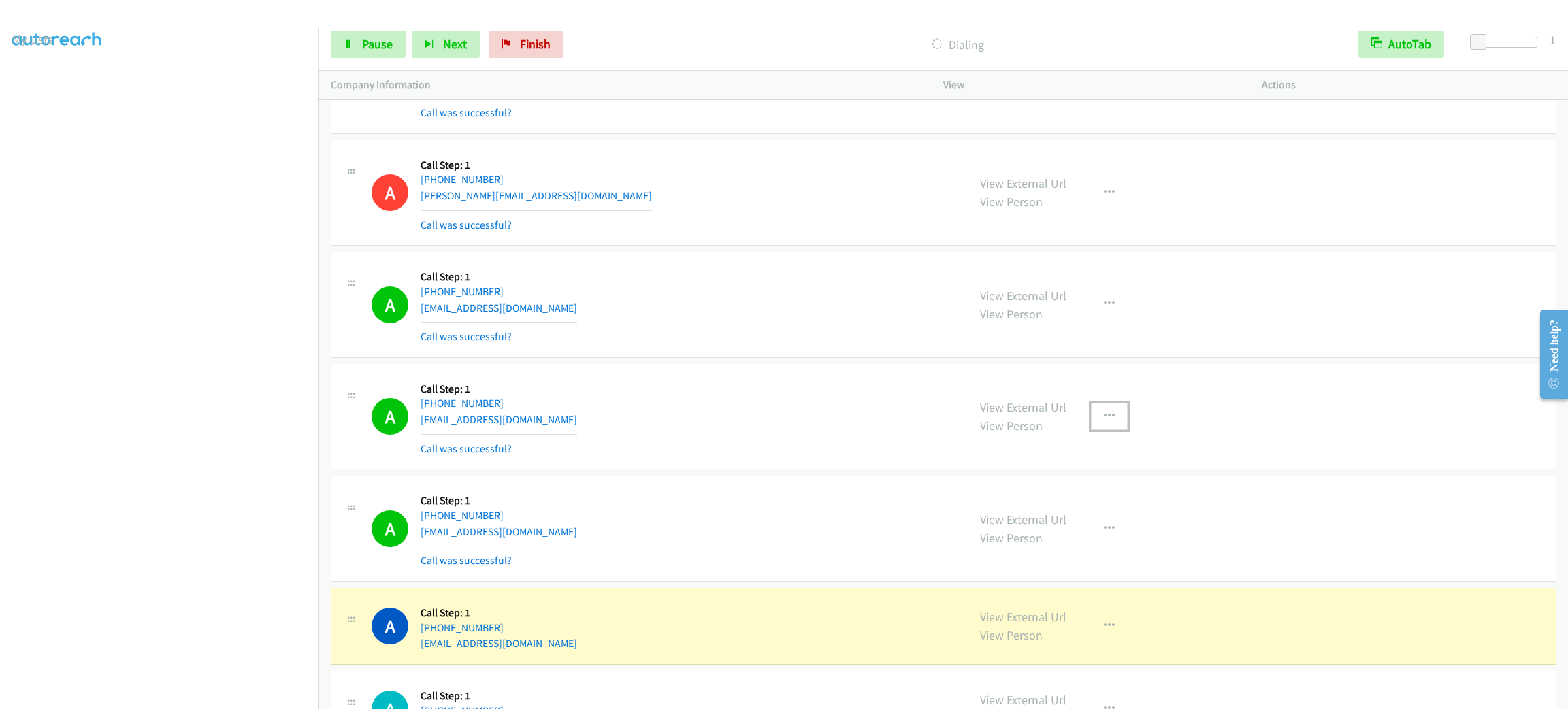
click at [1105, 422] on icon "button" at bounding box center [1109, 416] width 11 height 11
click at [1101, 546] on link "Add to do not call list" at bounding box center [1036, 533] width 181 height 28
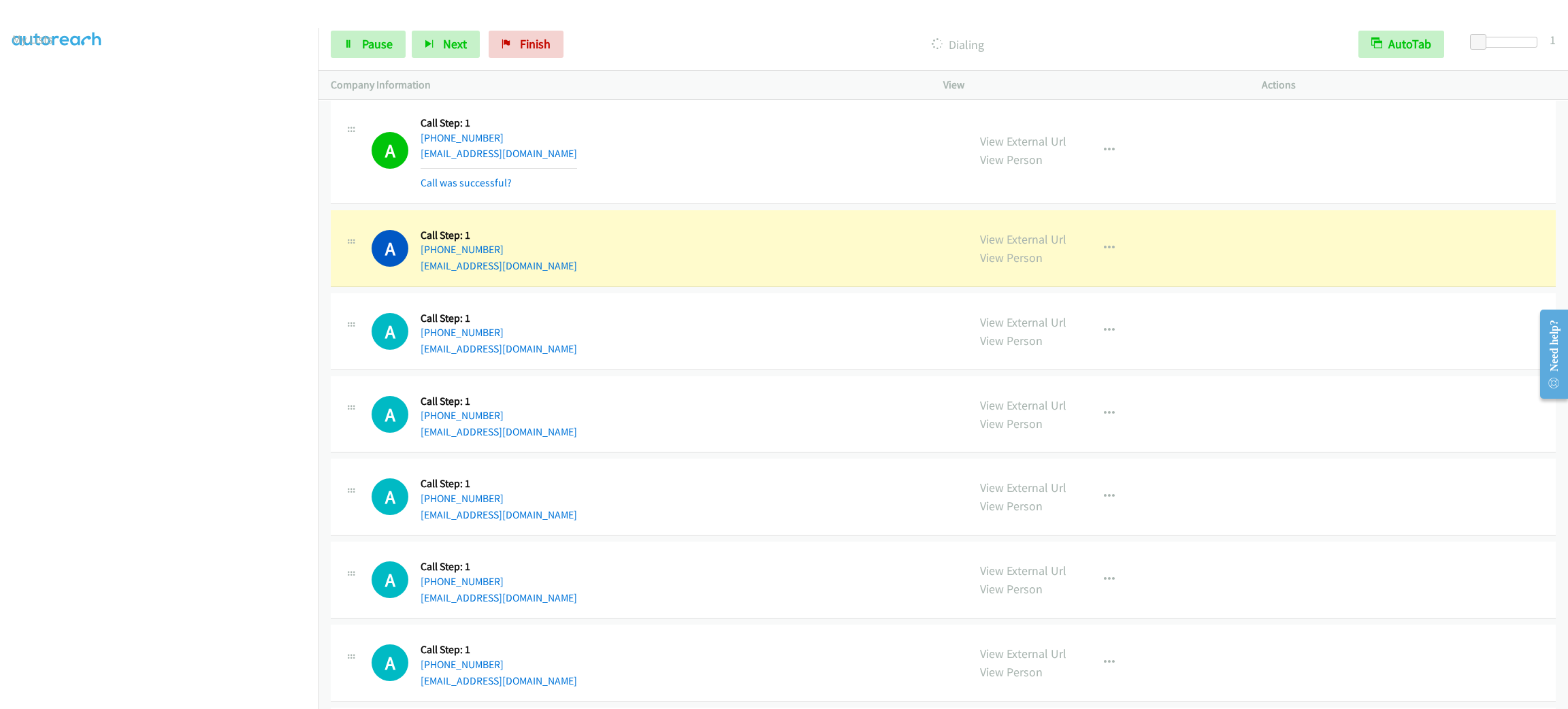
scroll to position [7744, 0]
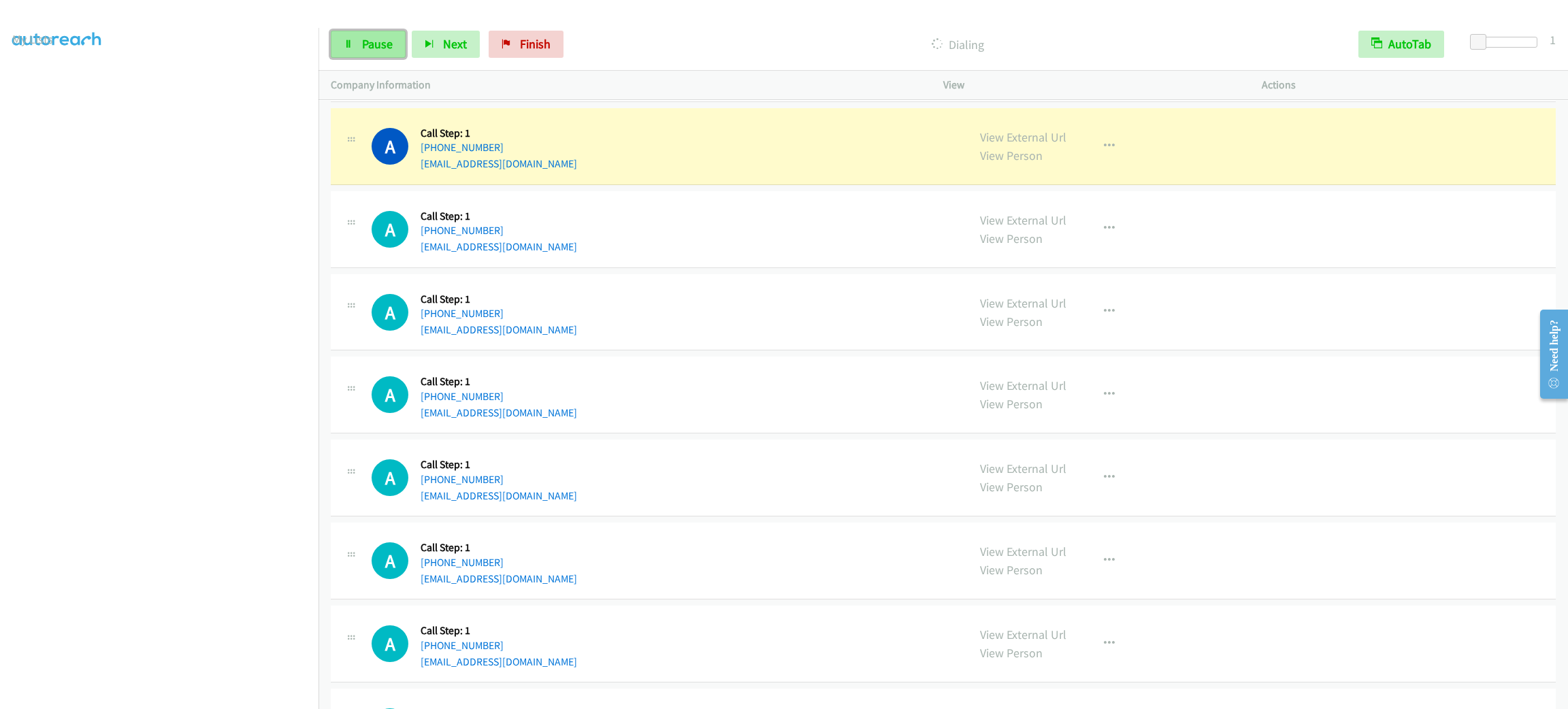
click at [373, 54] on link "Pause" at bounding box center [368, 44] width 75 height 28
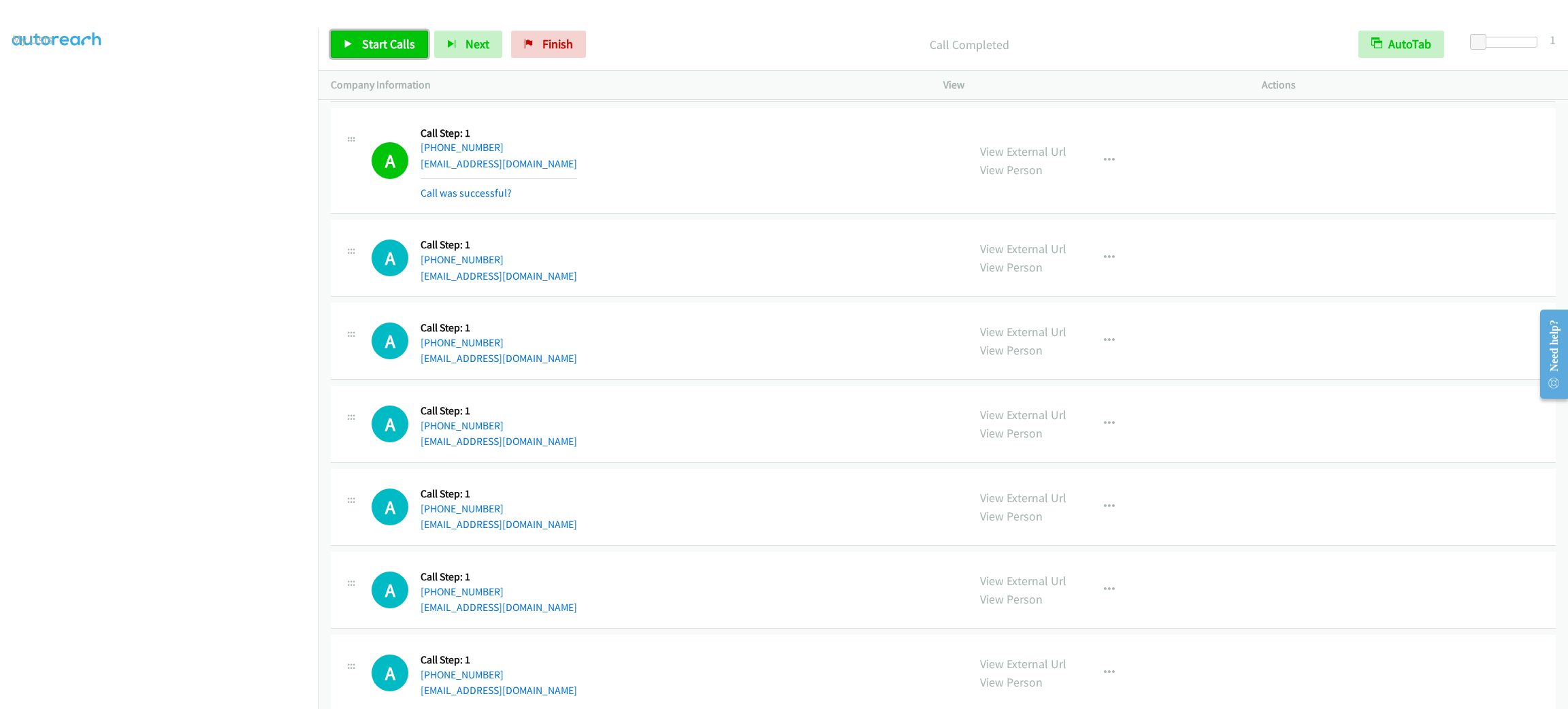
click at [417, 55] on link "Start Calls" at bounding box center [379, 44] width 97 height 28
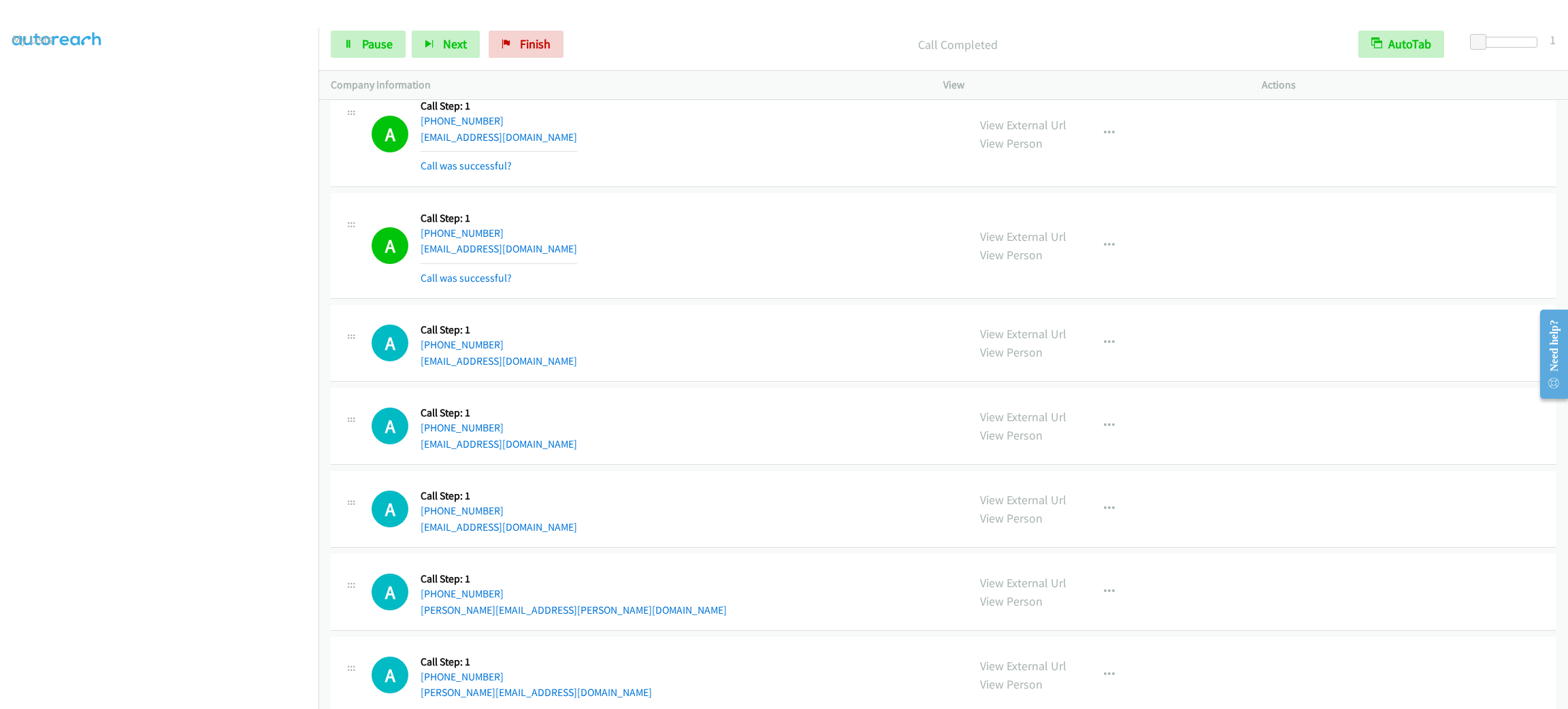
scroll to position [8943, 0]
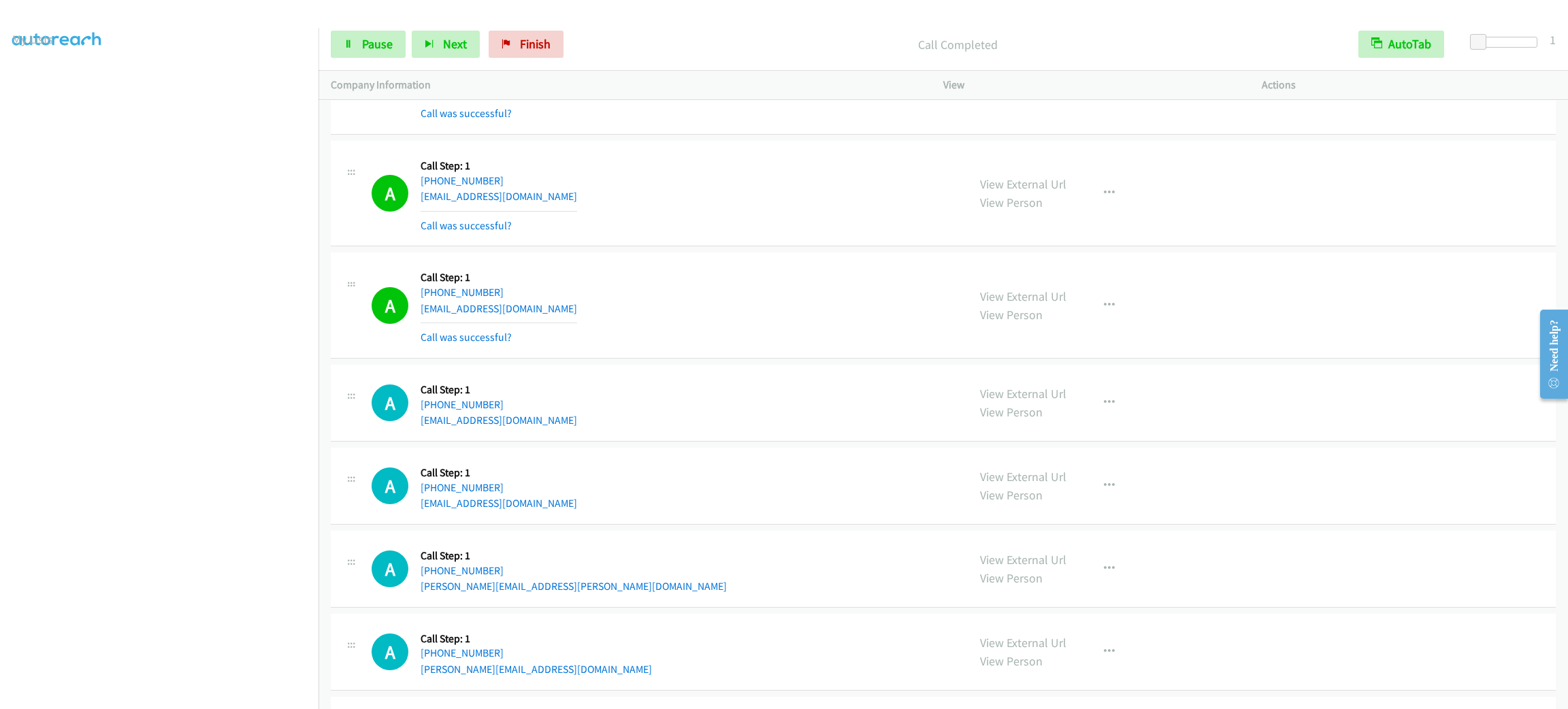
drag, startPoint x: 301, startPoint y: 171, endPoint x: 645, endPoint y: 177, distance: 344.1
click at [645, 177] on div "A Callback Scheduled Call Step: 1 [GEOGRAPHIC_DATA]/[GEOGRAPHIC_DATA] [PHONE_NU…" at bounding box center [663, 194] width 583 height 81
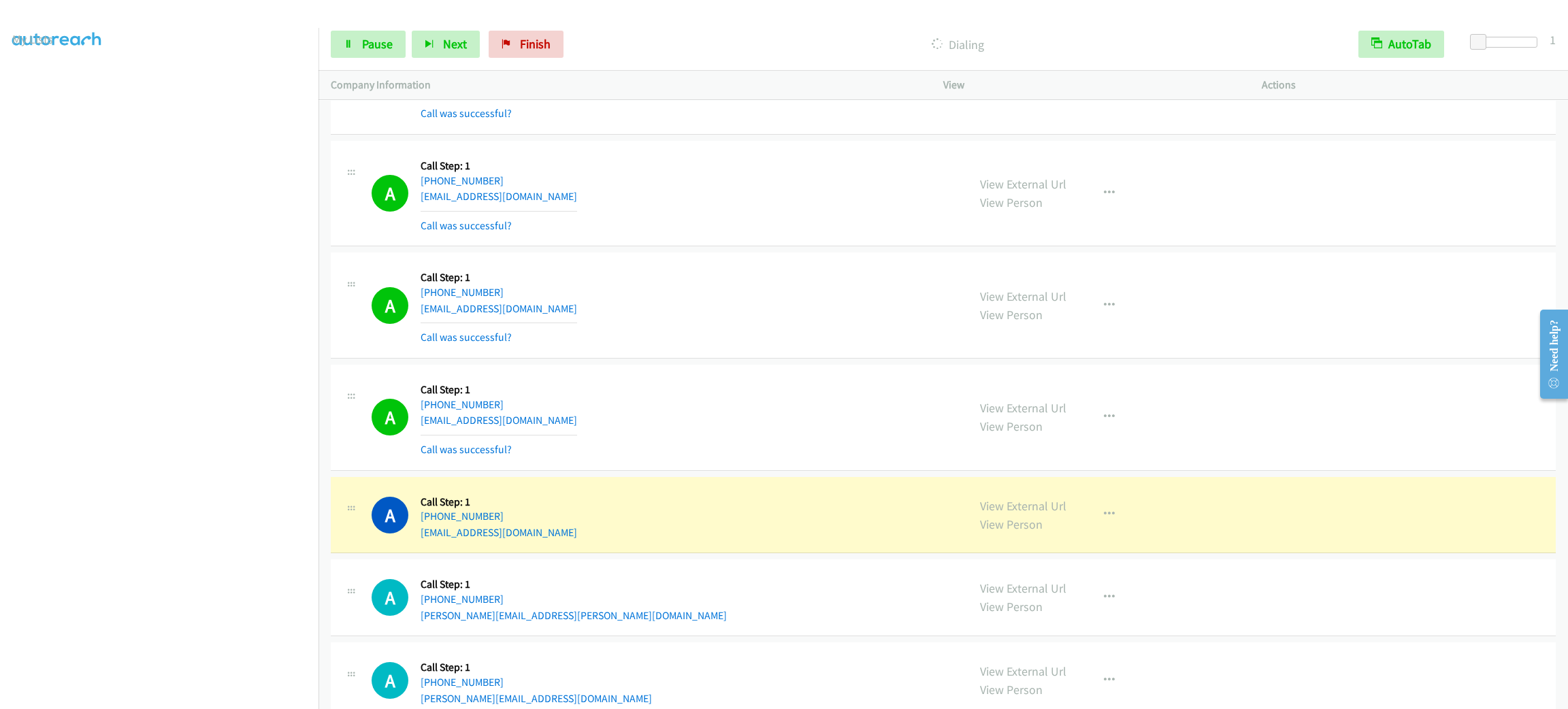
scroll to position [9248, 0]
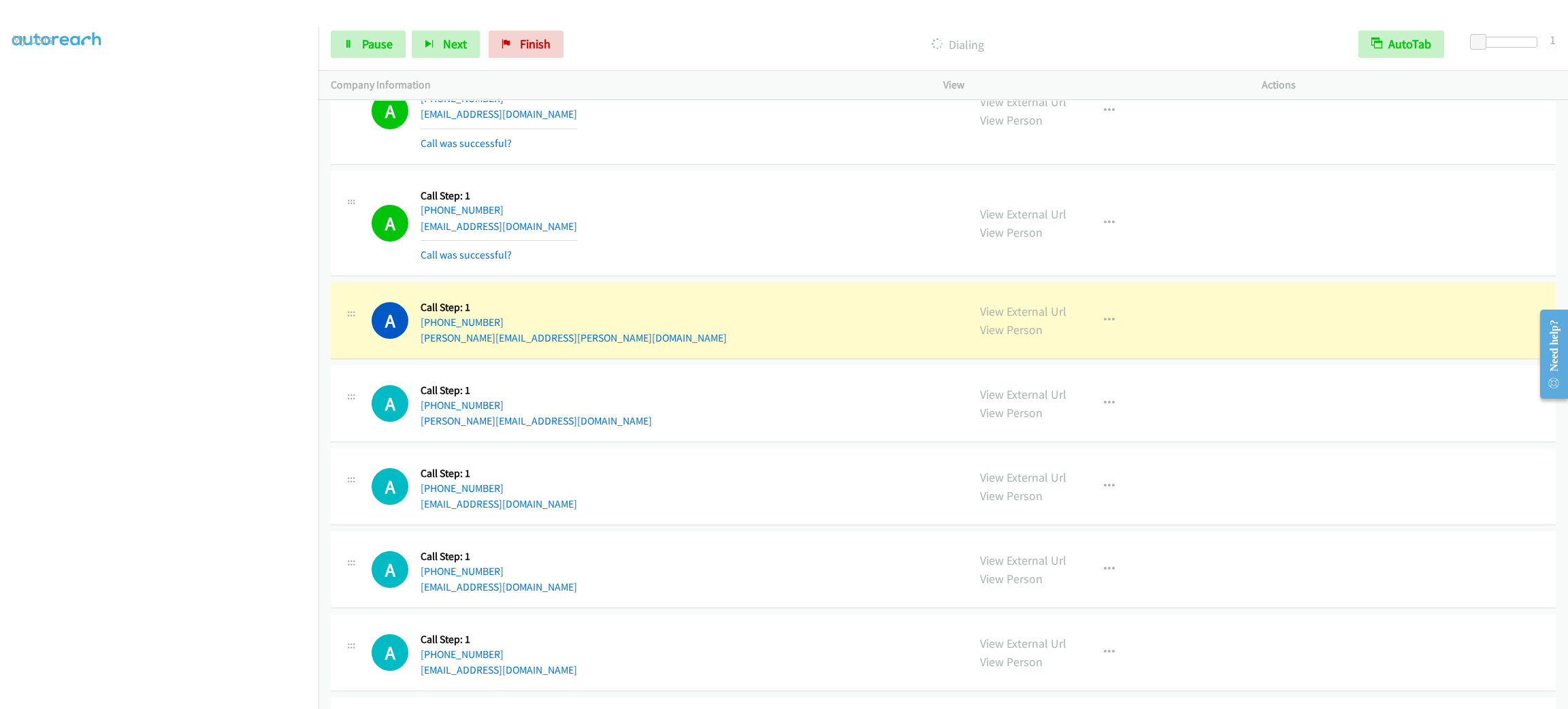
click at [145, 691] on section at bounding box center [158, 386] width 294 height 651
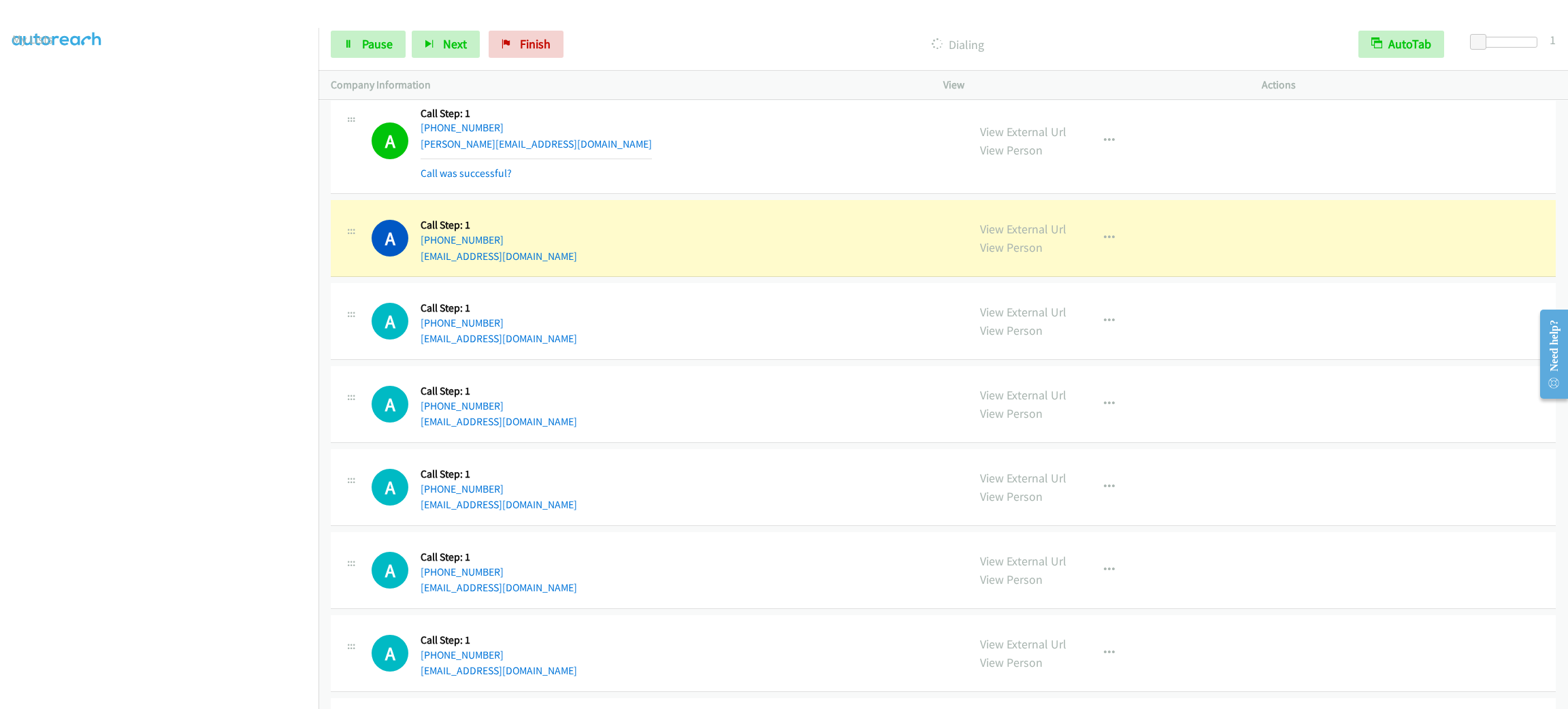
scroll to position [9657, 0]
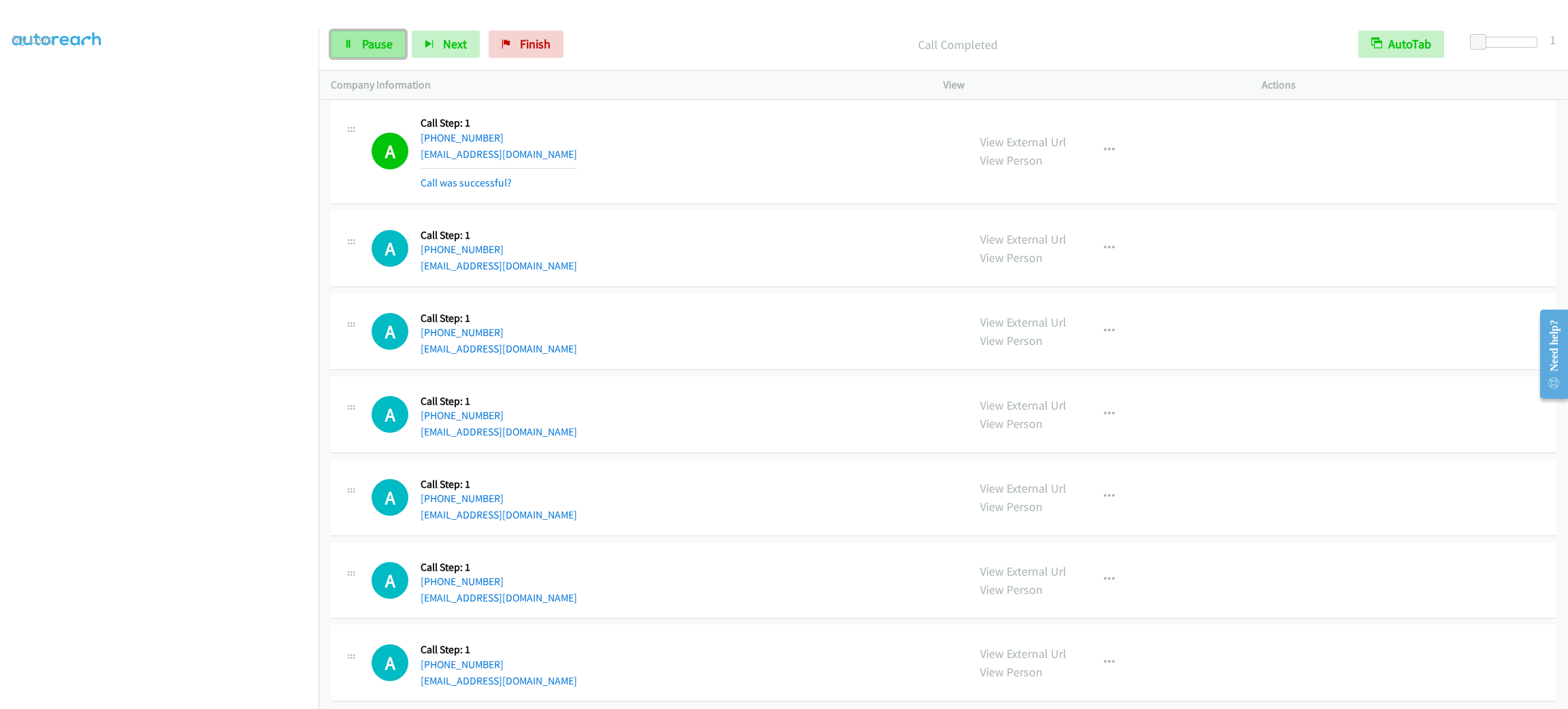
click at [381, 41] on span "Pause" at bounding box center [377, 44] width 30 height 16
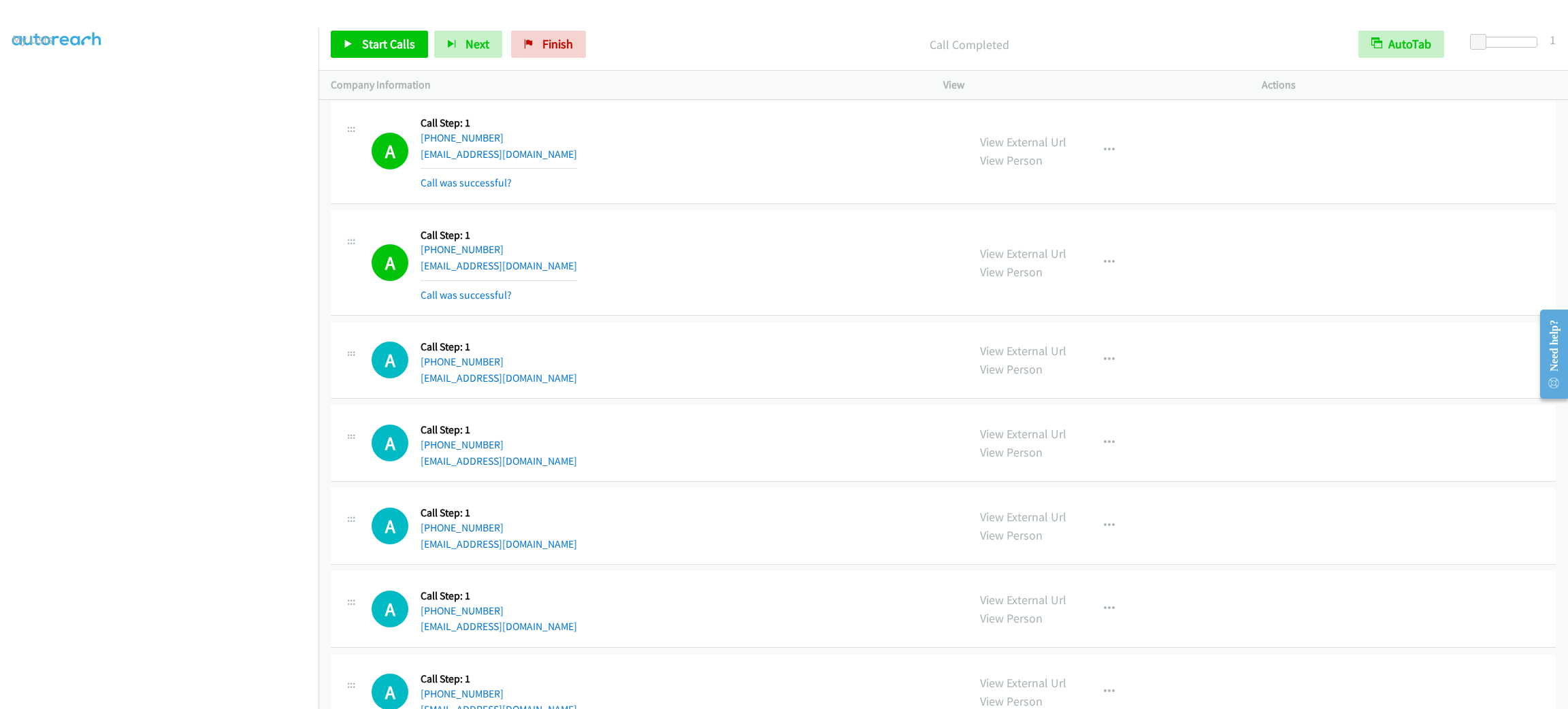
click at [762, 205] on div "A Callback Scheduled Call Step: 1 America/New_York [PHONE_NUMBER] [EMAIL_ADDRES…" at bounding box center [942, 151] width 1225 height 106
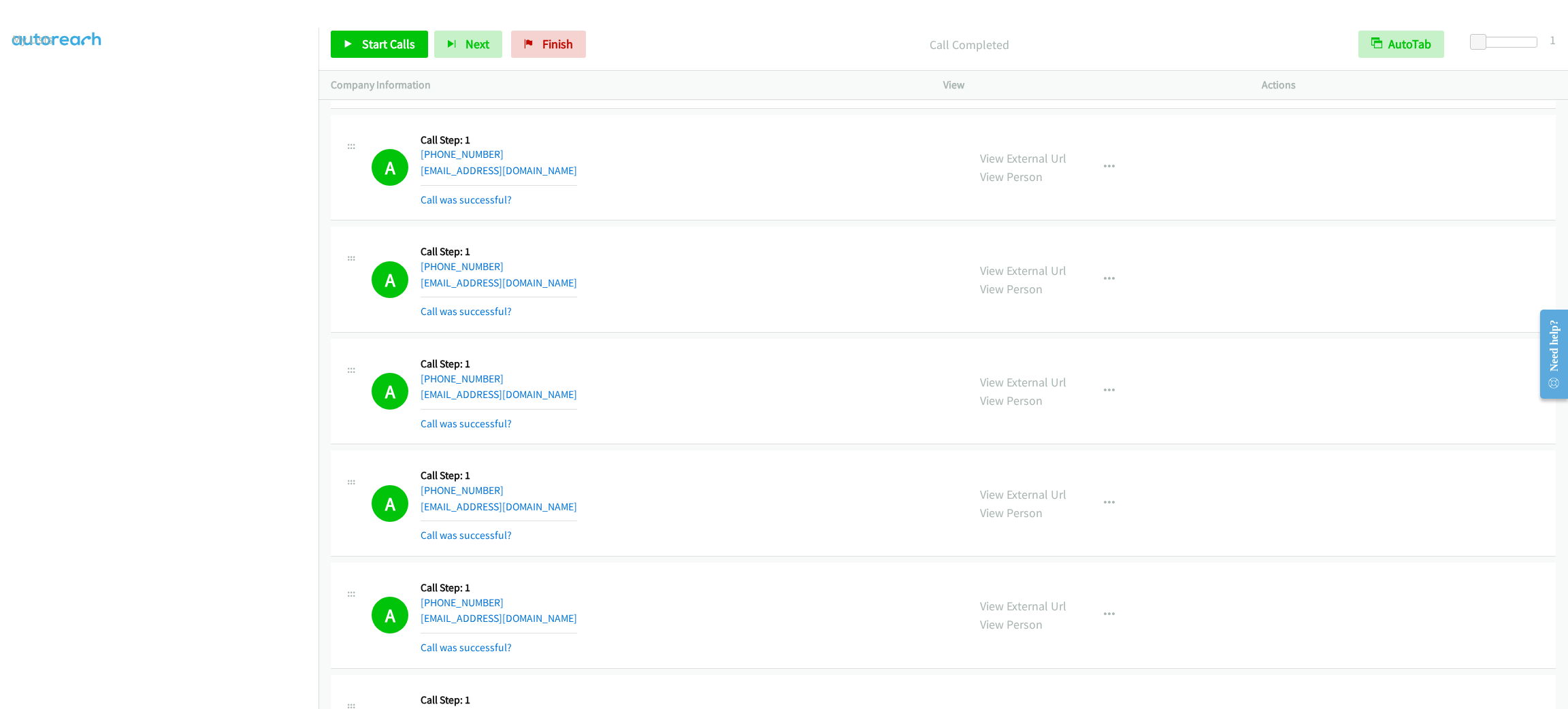
click at [1019, 387] on div "View External Url View Person View External Url Email Schedule/Manage Callback …" at bounding box center [1133, 391] width 331 height 81
click at [1024, 389] on link "View External Url" at bounding box center [1023, 382] width 87 height 16
